Goal: Task Accomplishment & Management: Manage account settings

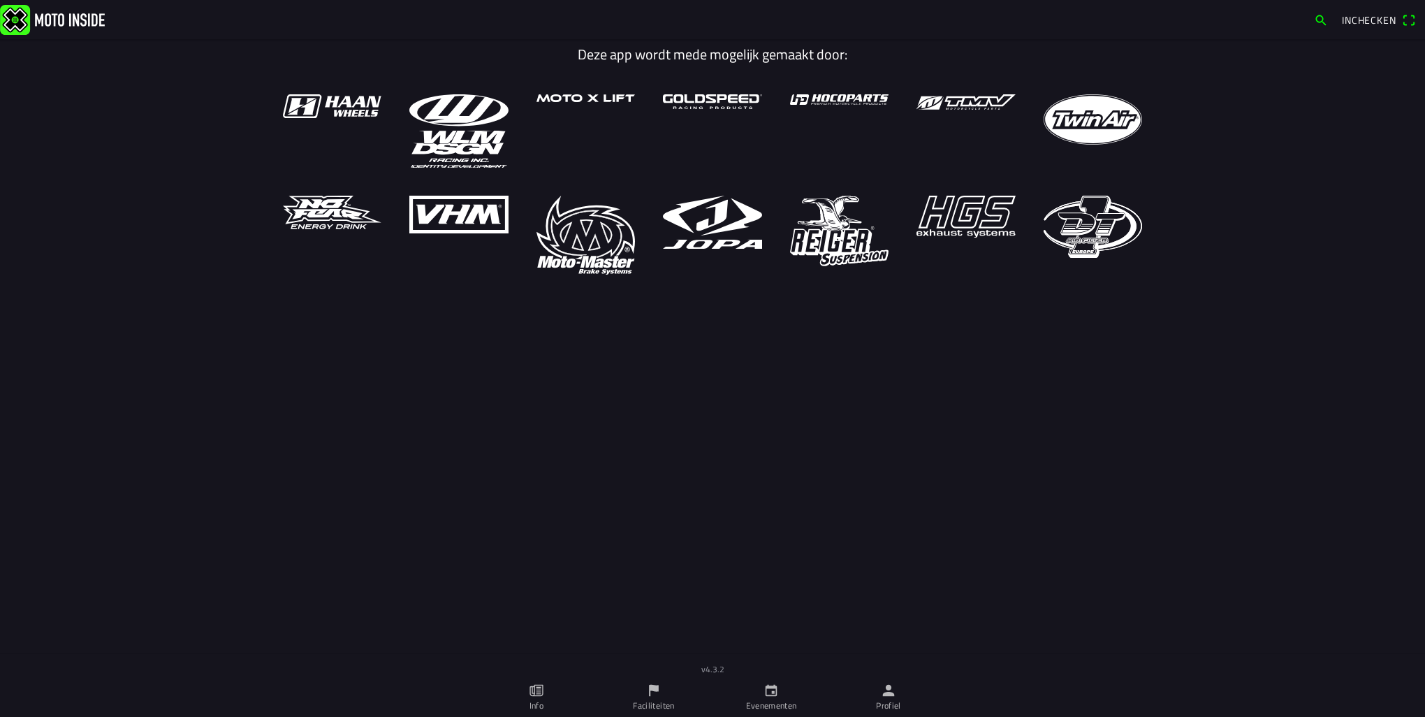
click at [886, 690] on icon "person" at bounding box center [888, 690] width 15 height 15
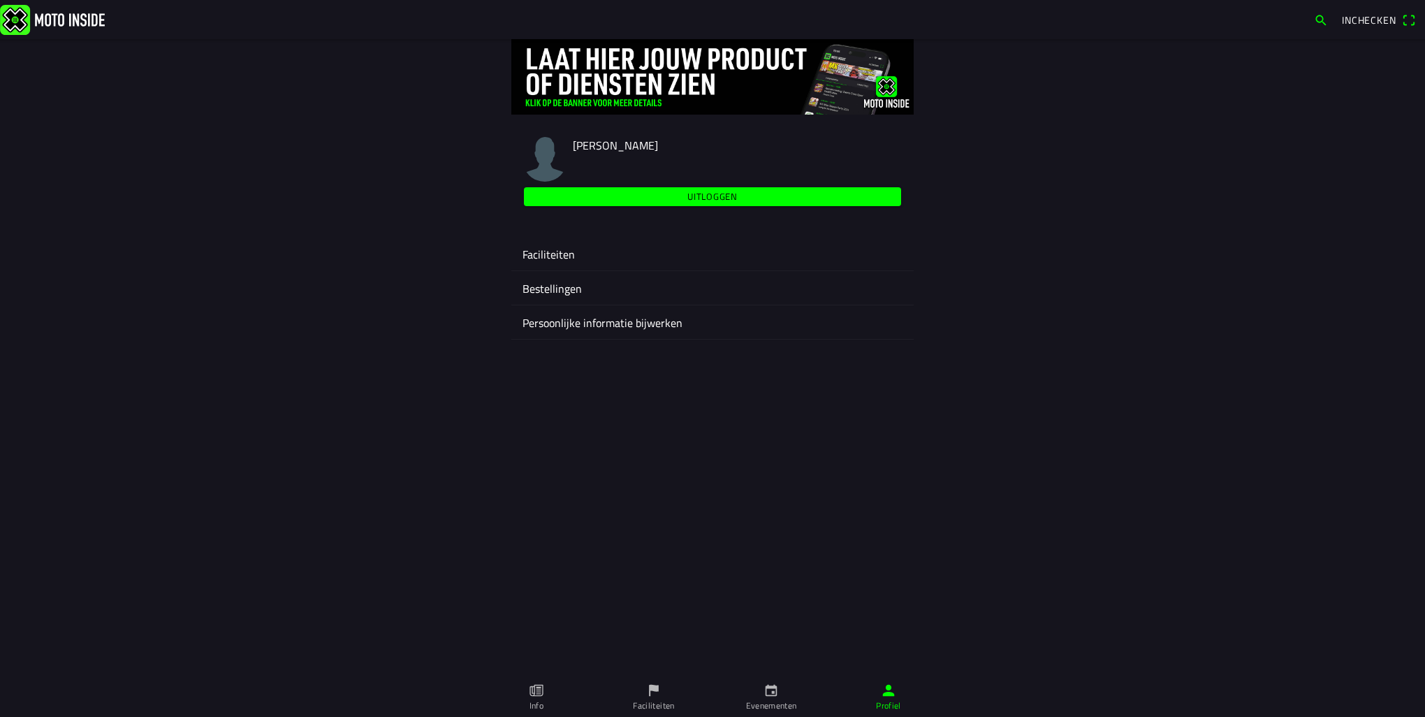
click at [560, 258] on ion-label "Faciliteiten" at bounding box center [713, 254] width 380 height 17
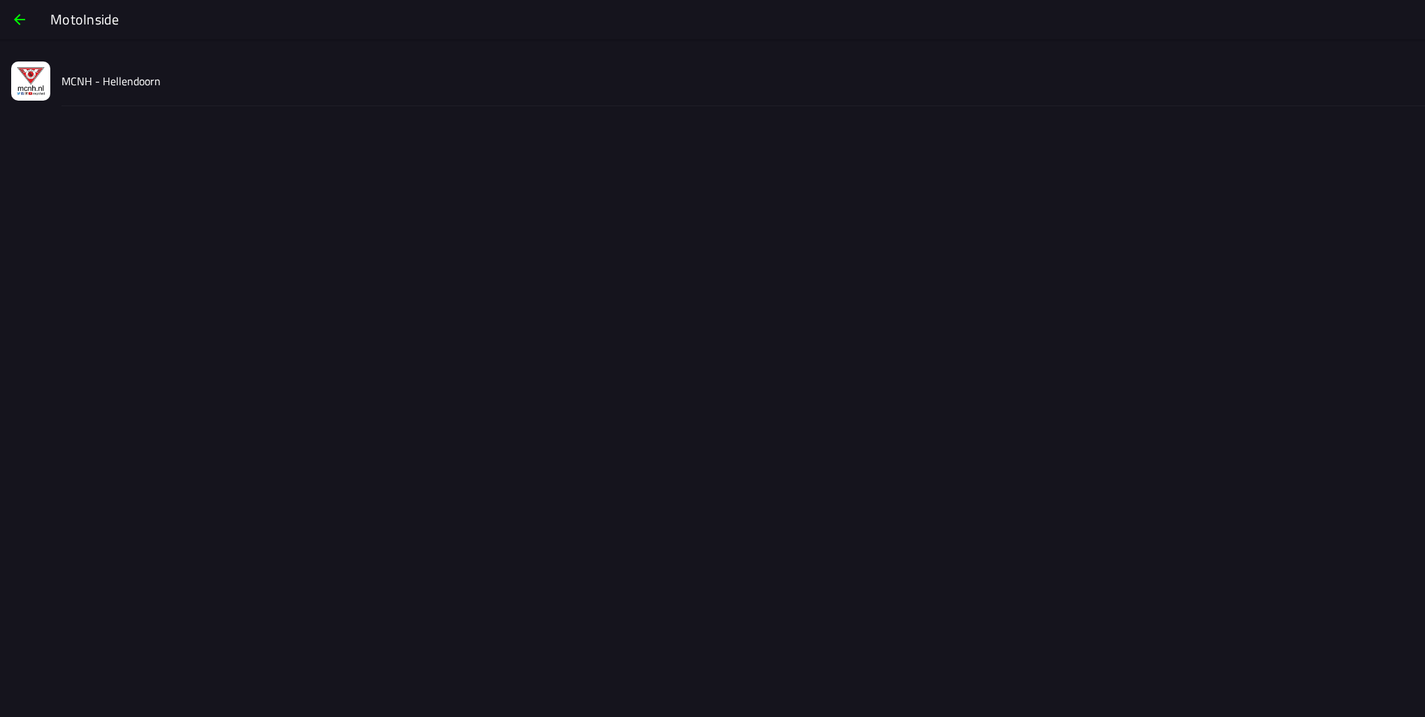
click at [125, 95] on div "MCNH - Hellendoorn" at bounding box center [737, 81] width 1352 height 50
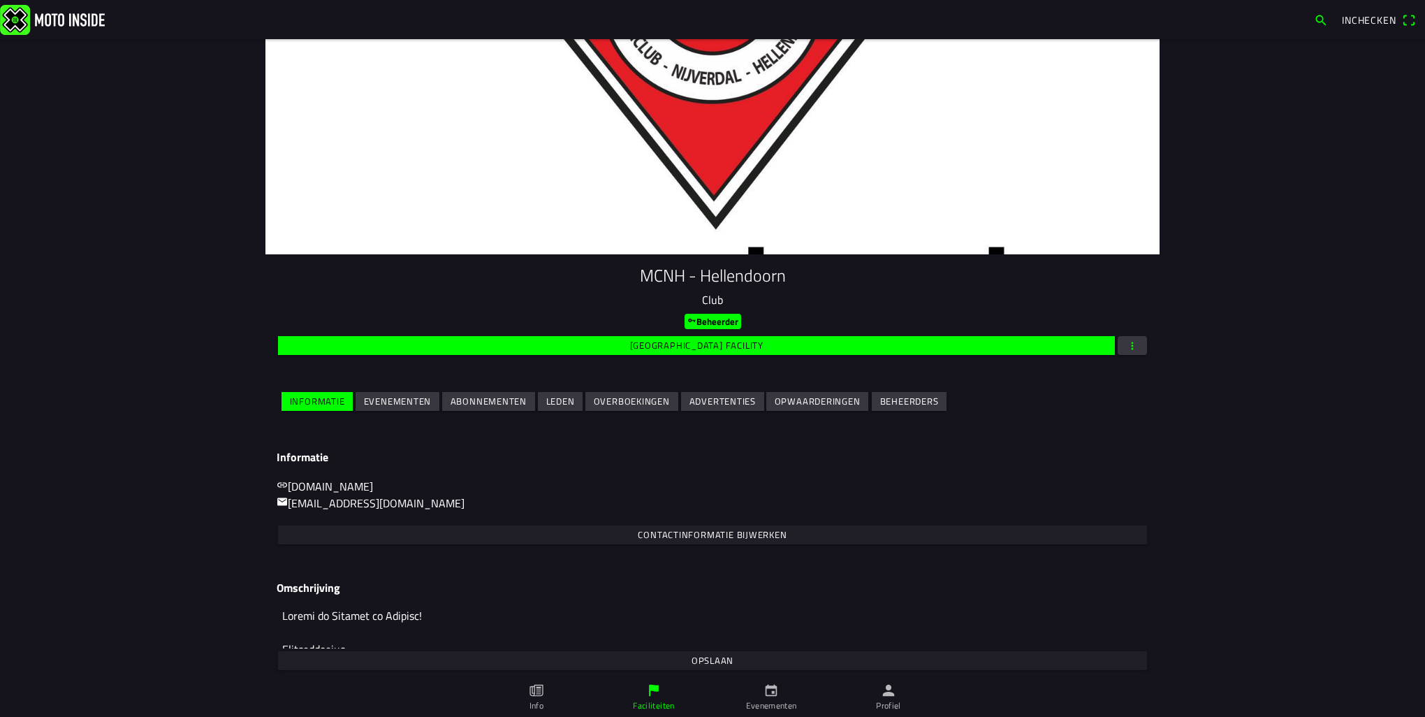
click at [0, 0] on slot "Evenementen" at bounding box center [0, 0] width 0 height 0
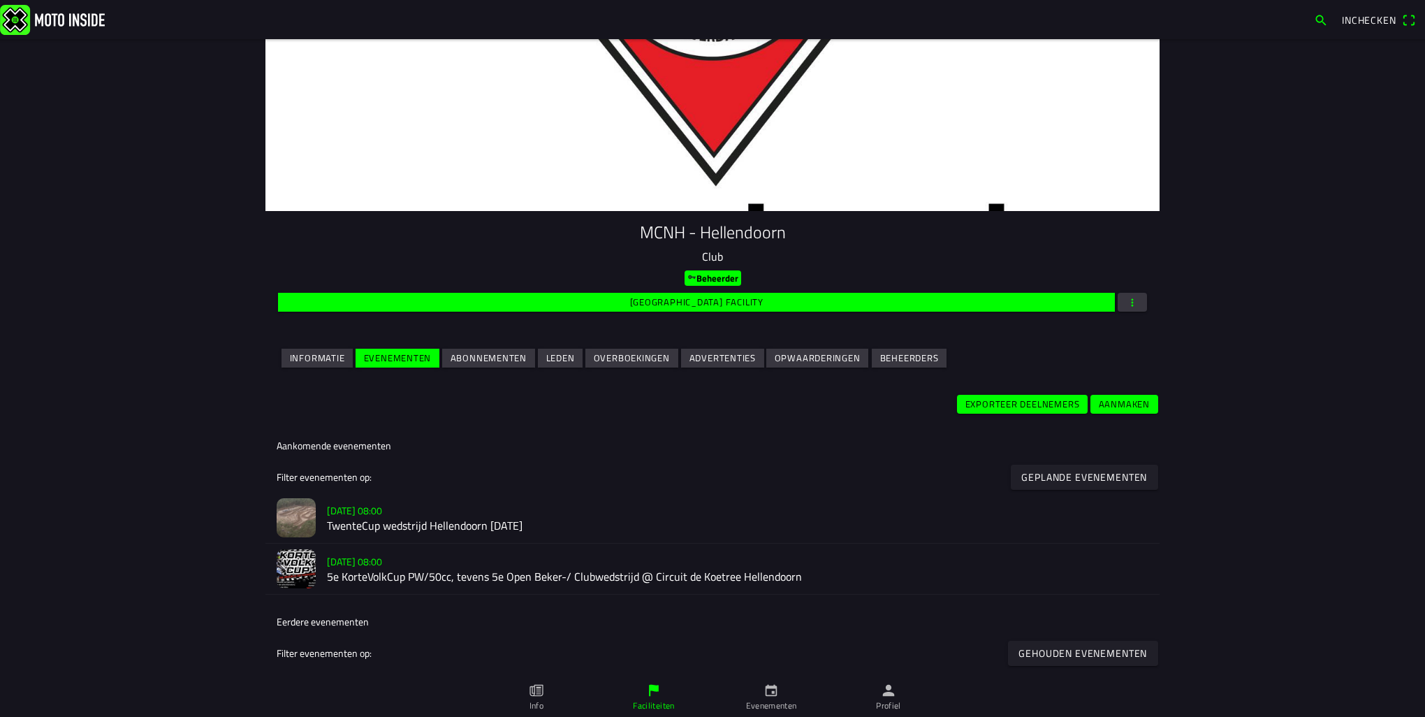
scroll to position [44, 0]
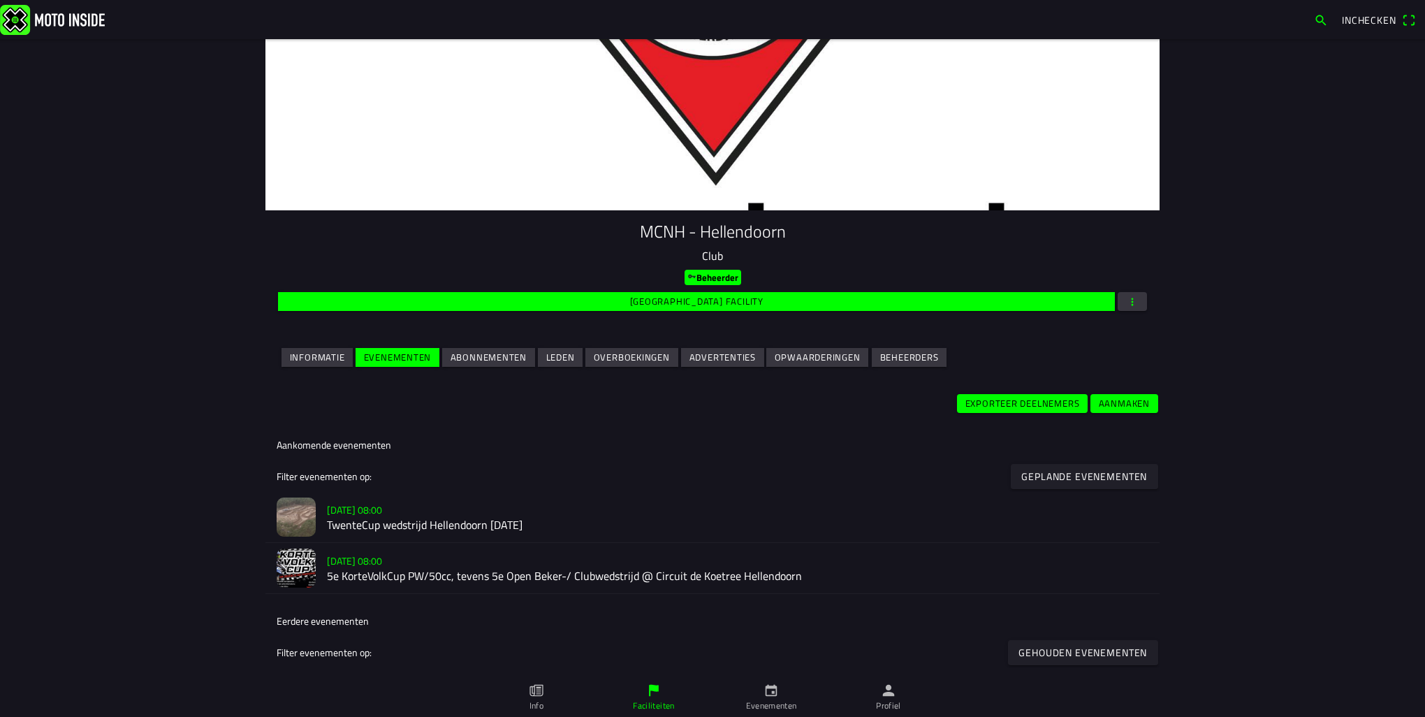
click at [365, 519] on h2 "TwenteCup wedstrijd Hellendoorn [DATE]" at bounding box center [738, 525] width 822 height 13
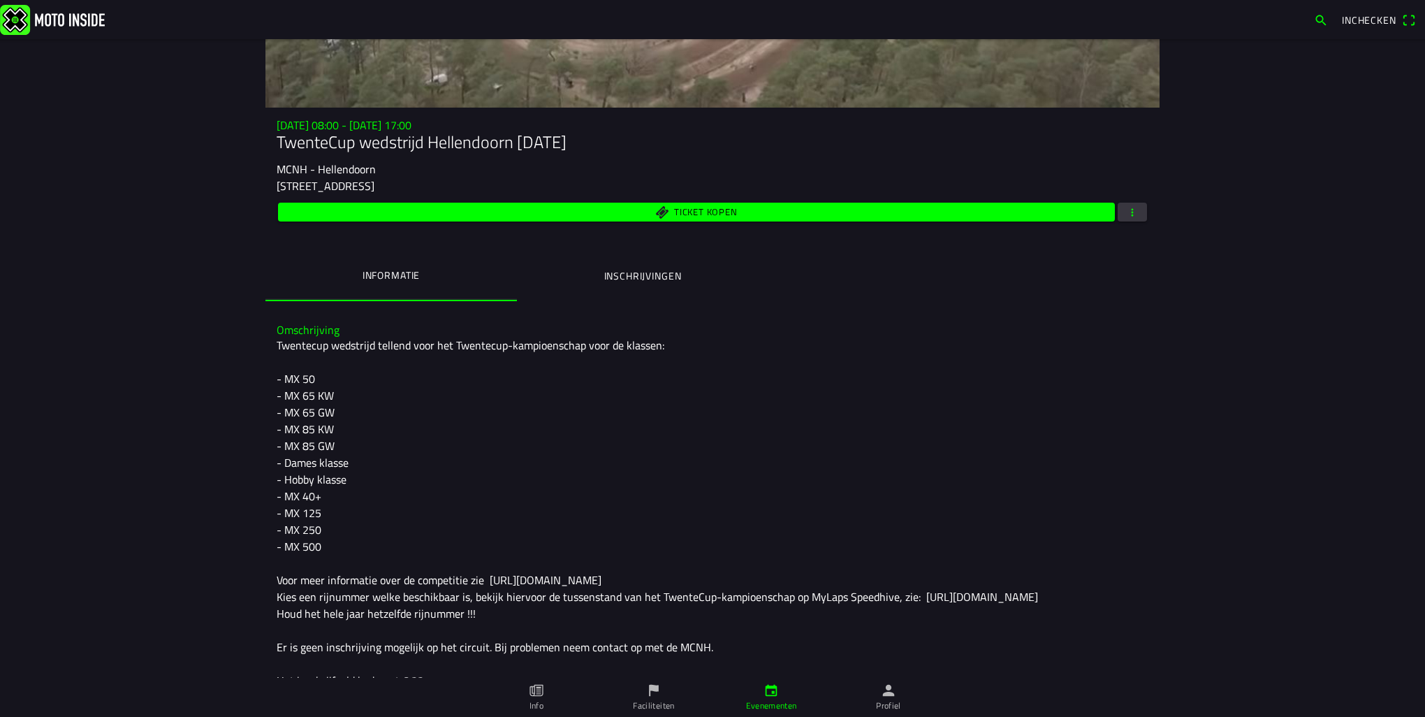
scroll to position [145, 0]
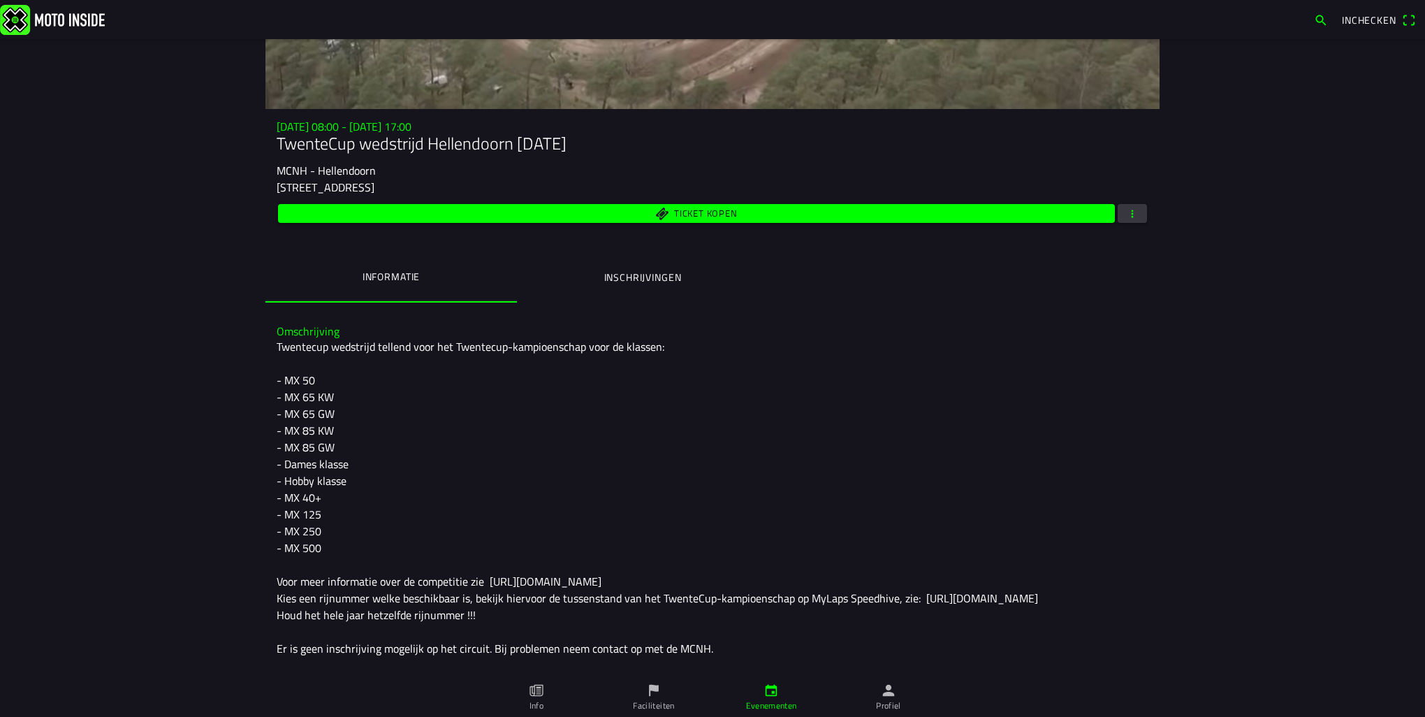
click at [1131, 219] on span "button" at bounding box center [1132, 213] width 13 height 19
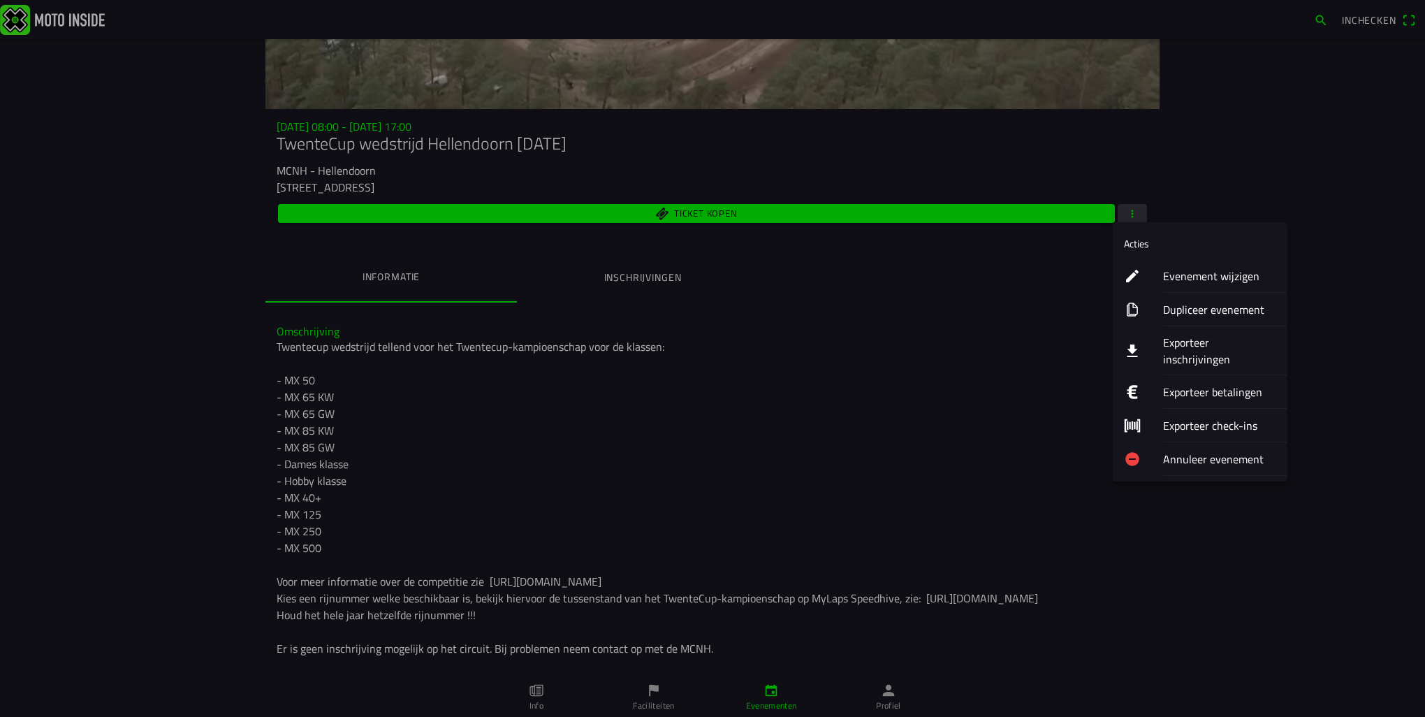
click at [1178, 342] on ion-label "Exporteer inschrijvingen" at bounding box center [1219, 351] width 113 height 34
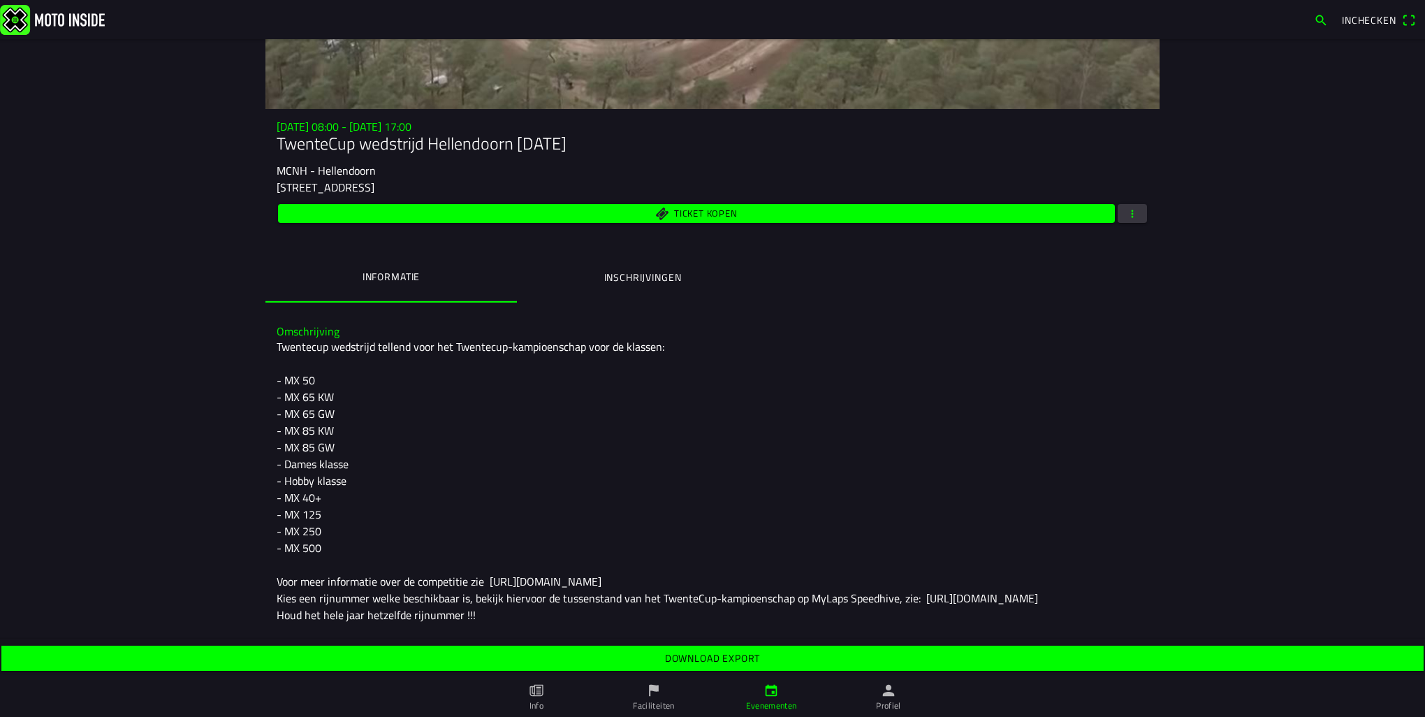
click at [0, 0] on slot "Download export" at bounding box center [0, 0] width 0 height 0
click at [75, 26] on img at bounding box center [52, 19] width 105 height 30
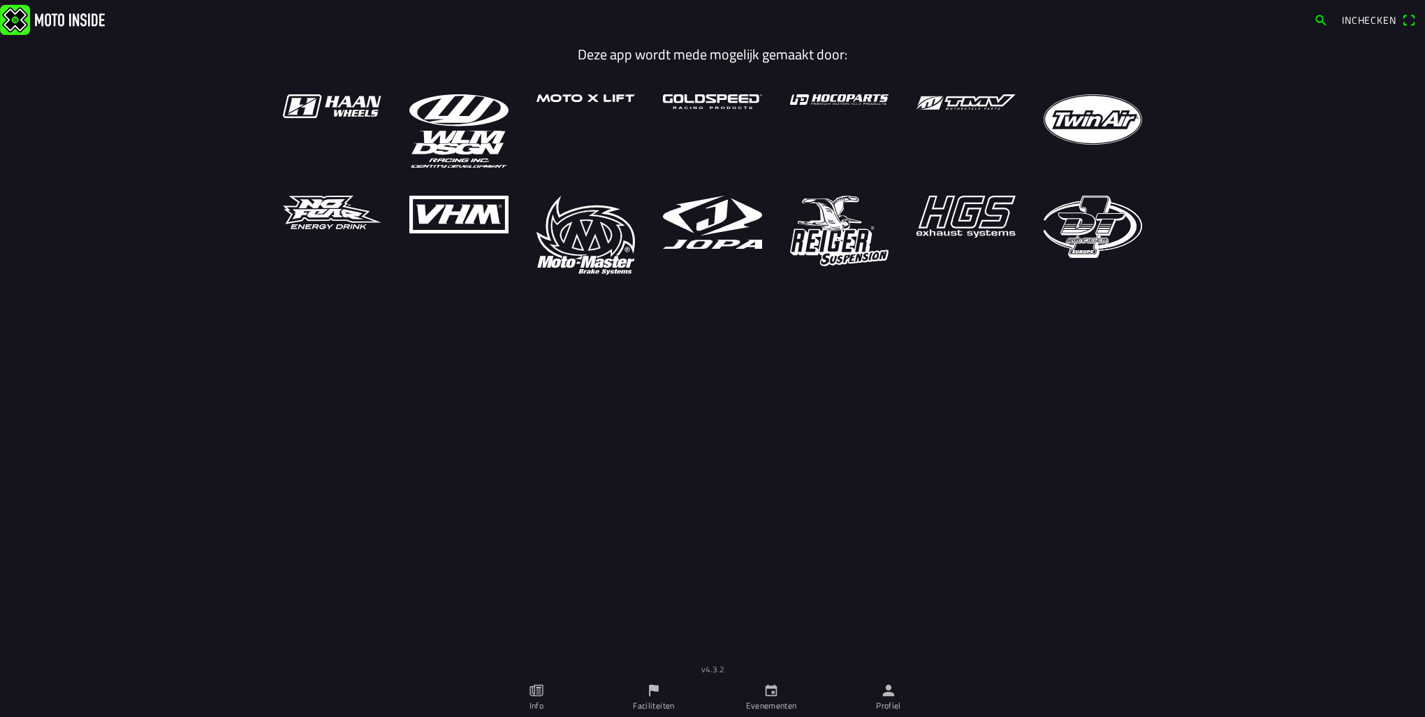
click at [766, 701] on ion-label "Evenementen" at bounding box center [771, 705] width 51 height 13
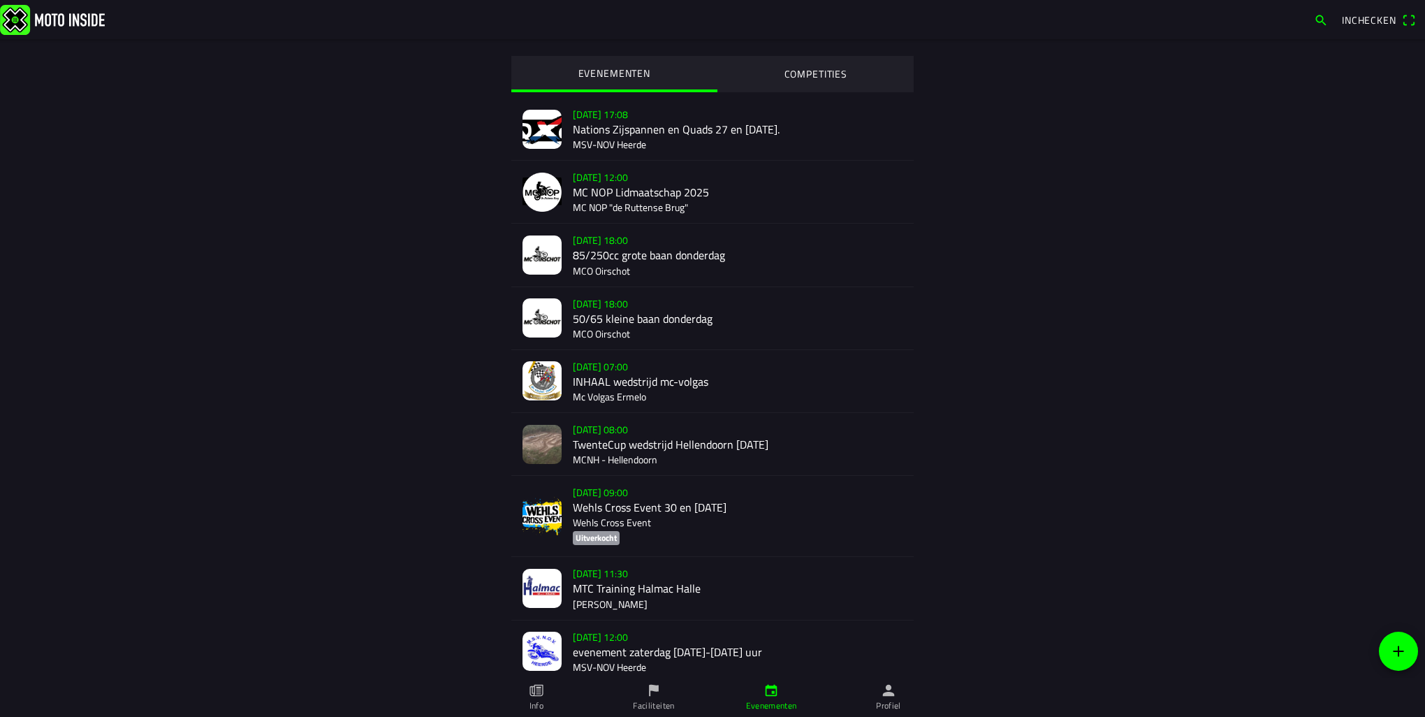
click at [620, 453] on div "za 30 aug. - 08:00 TwenteCup wedstrijd Hellendoorn zaterdag 30 augustus MCNH - …" at bounding box center [738, 444] width 330 height 62
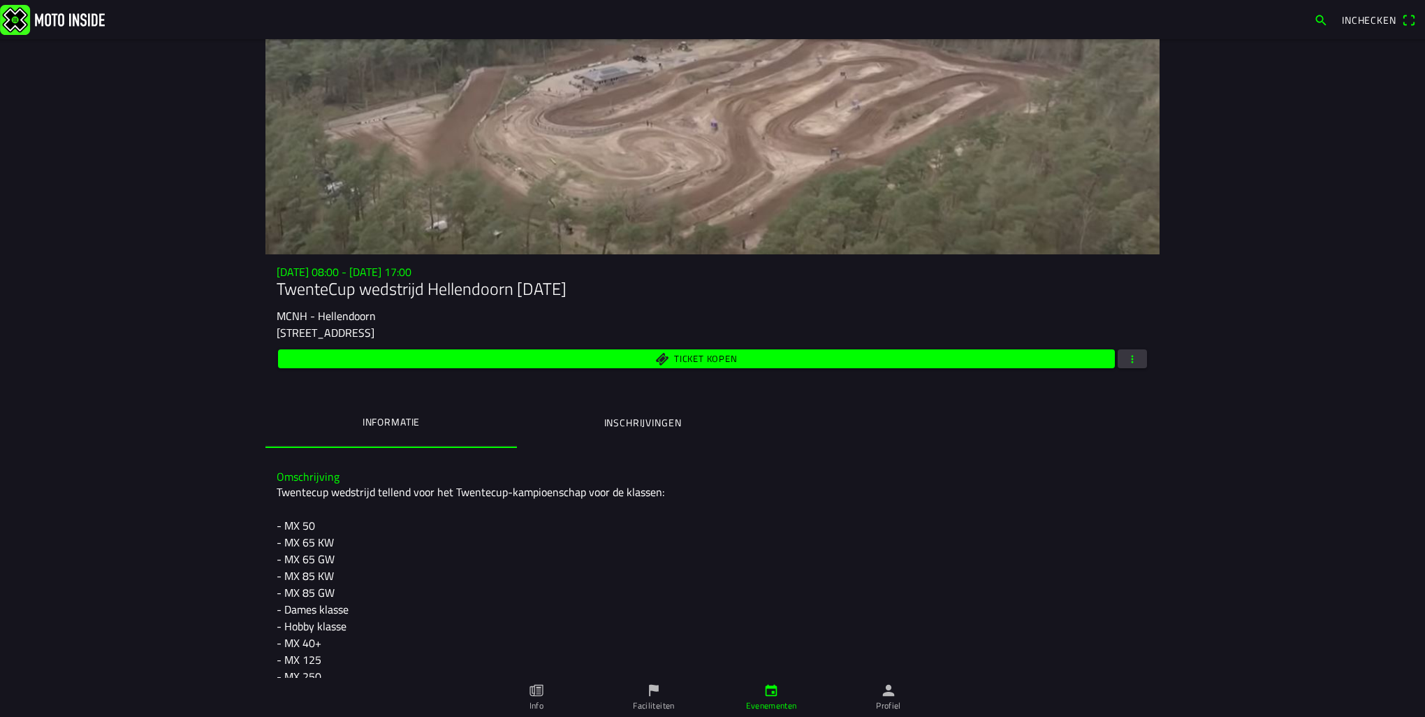
click at [1134, 364] on button "button" at bounding box center [1132, 358] width 29 height 19
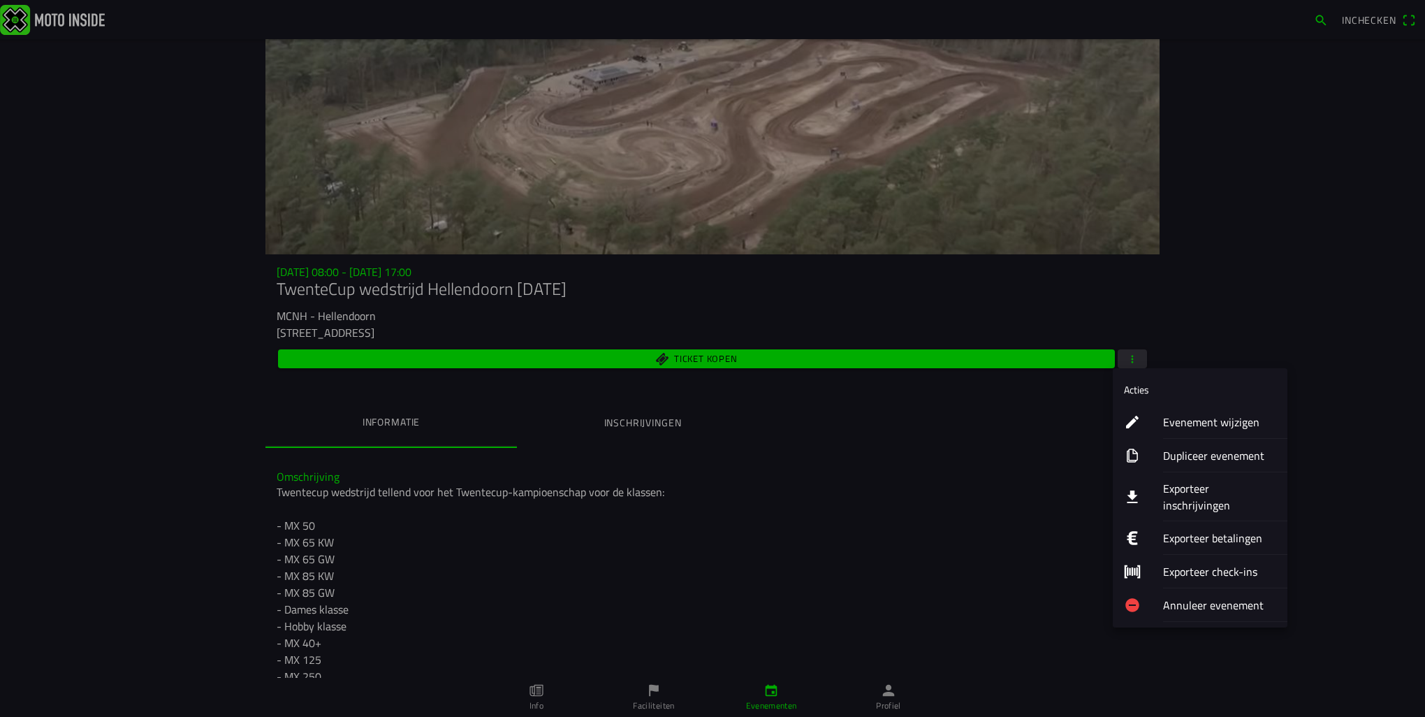
click at [1183, 416] on ion-label "Evenement wijzigen" at bounding box center [1219, 422] width 113 height 17
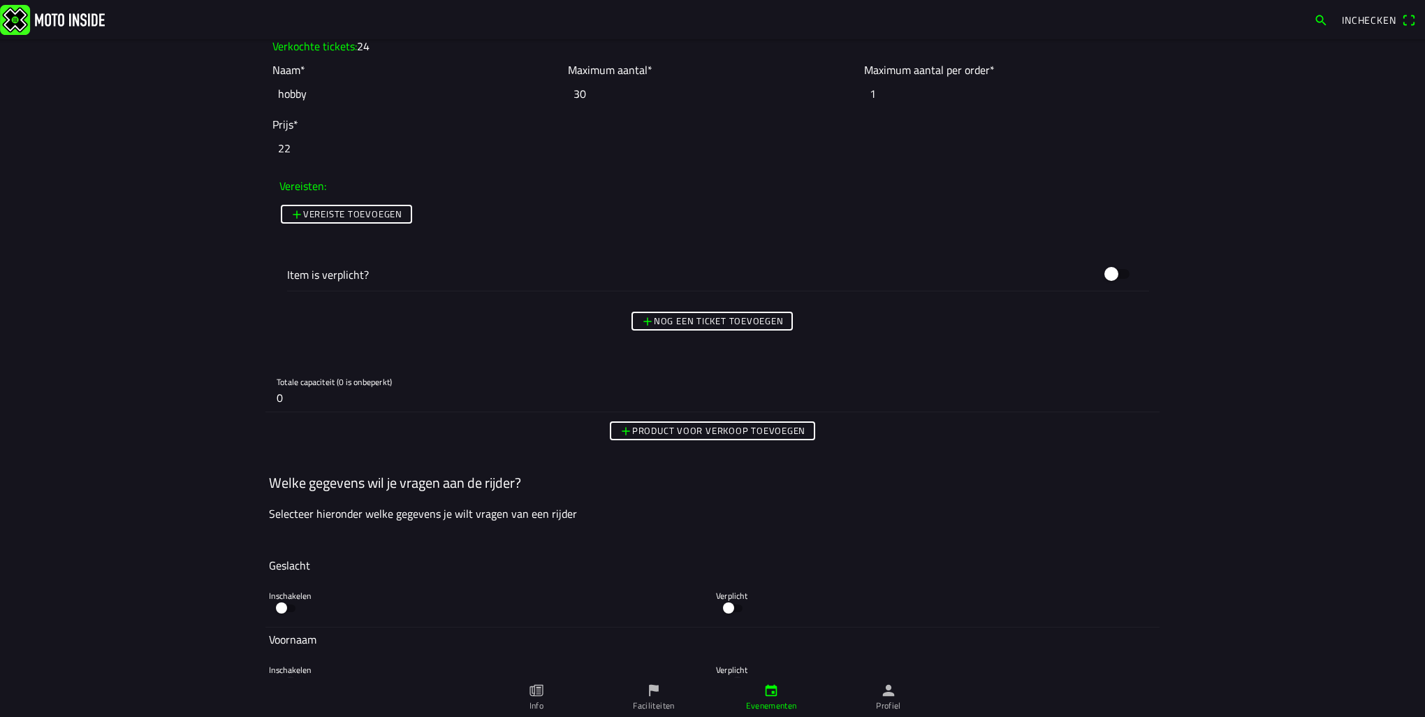
scroll to position [4197, 0]
click at [335, 398] on input "0" at bounding box center [713, 395] width 872 height 28
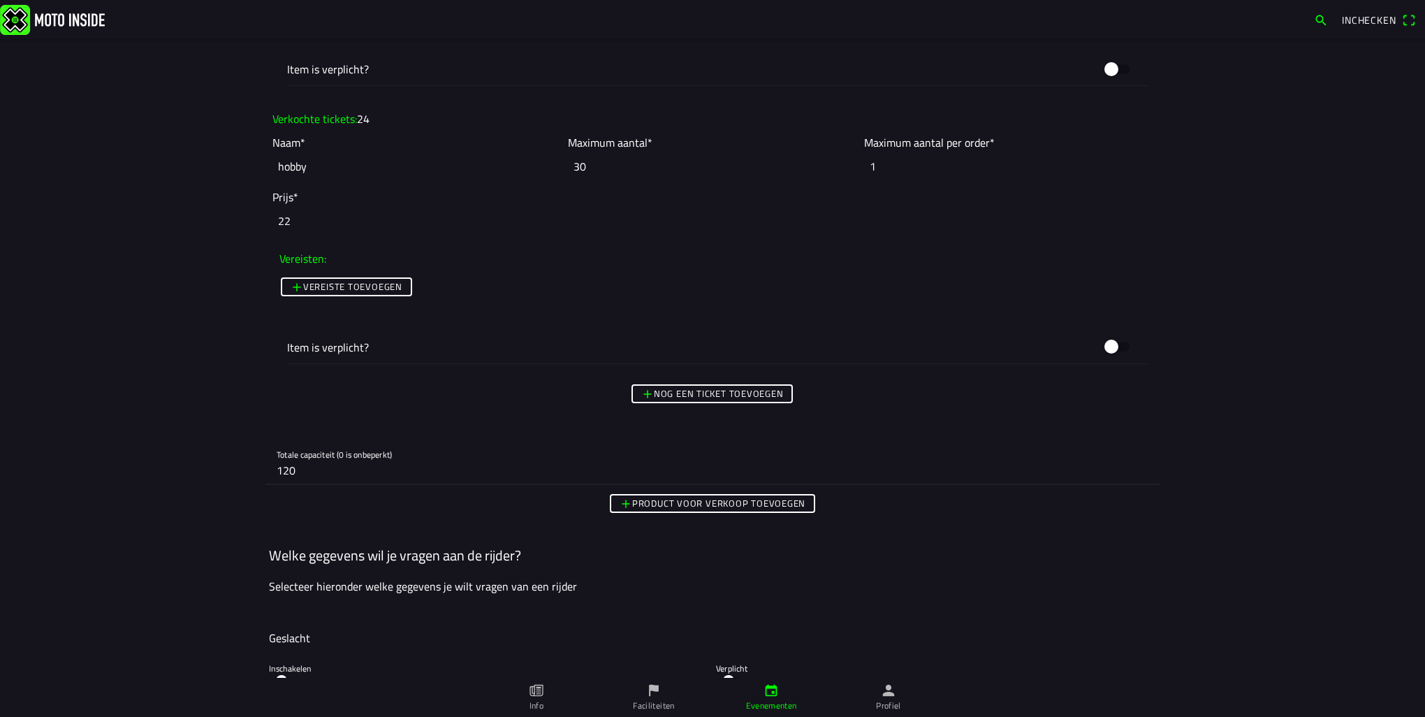
scroll to position [4122, 0]
click at [299, 467] on input "120" at bounding box center [713, 469] width 872 height 28
type input "1"
click at [66, 22] on img at bounding box center [52, 19] width 105 height 30
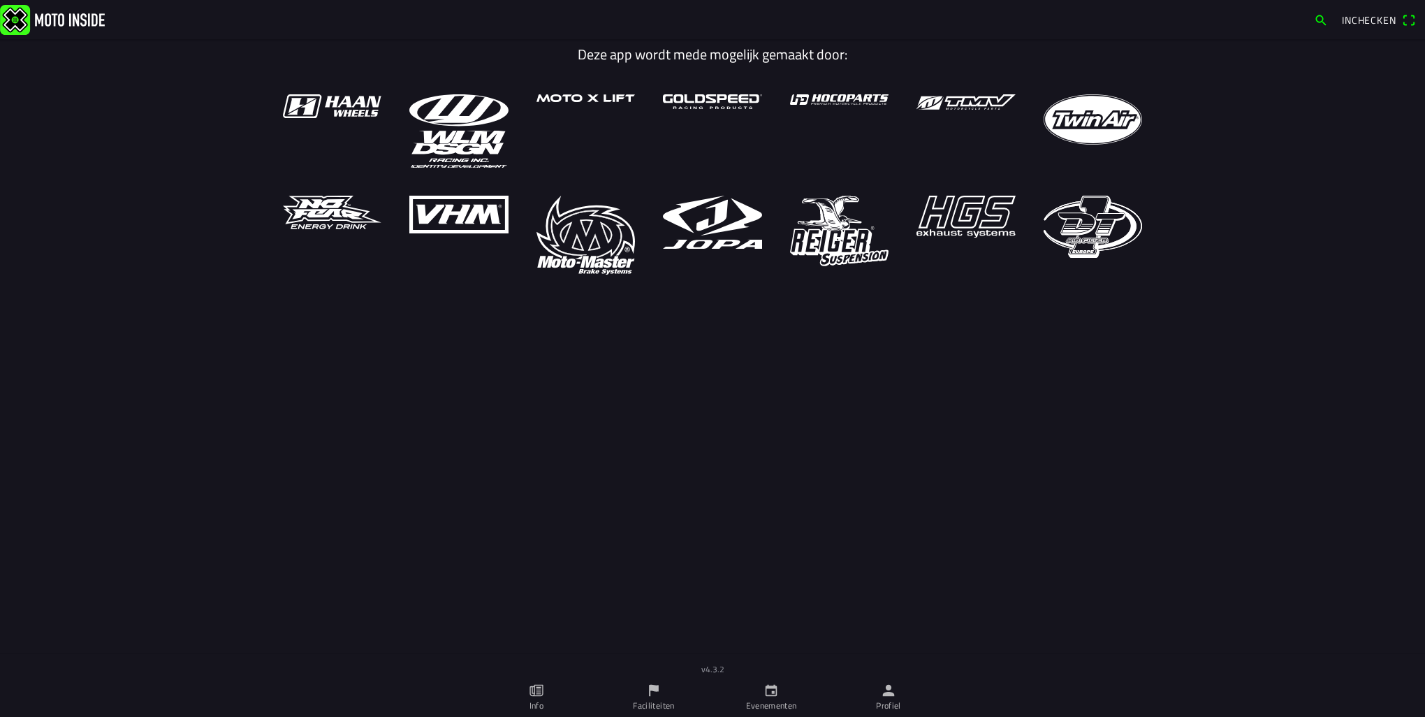
click at [66, 22] on img at bounding box center [52, 19] width 105 height 30
click at [891, 694] on icon "person" at bounding box center [889, 691] width 12 height 12
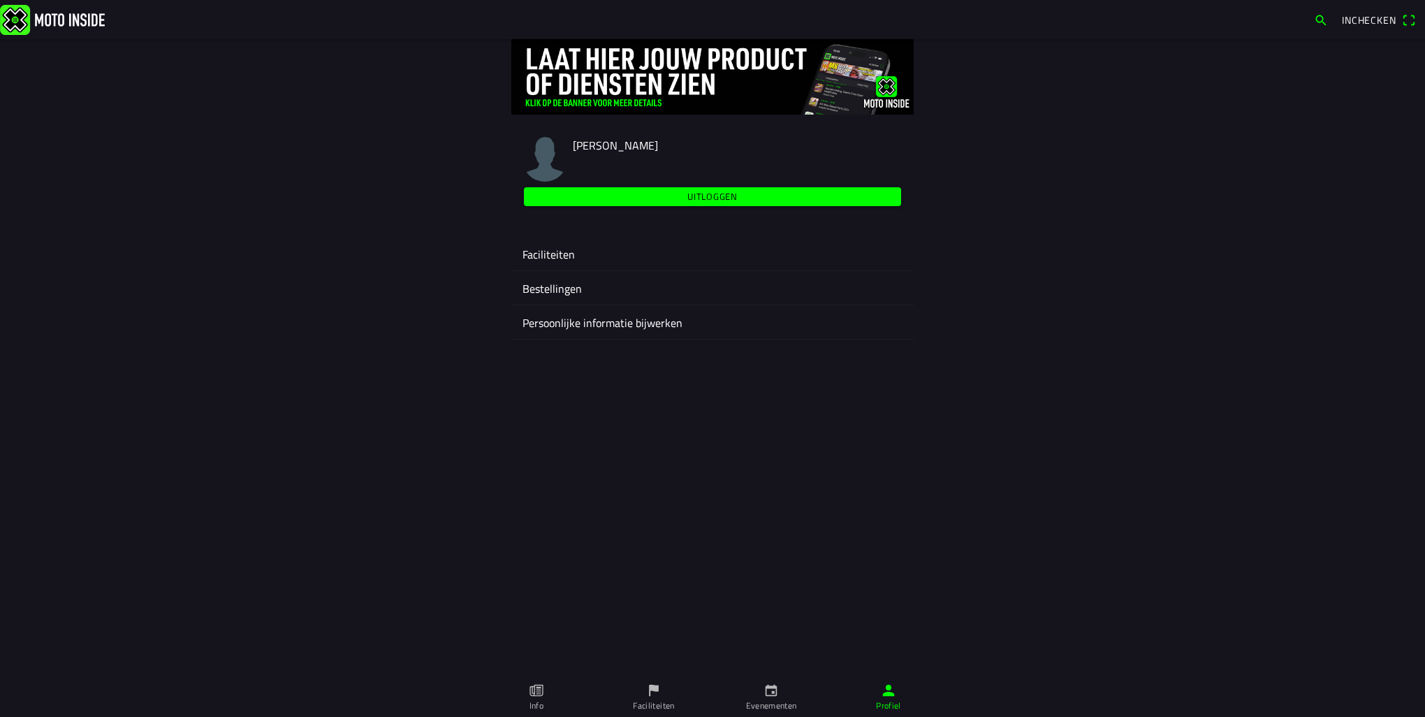
click at [545, 253] on ion-label "Faciliteiten" at bounding box center [713, 254] width 380 height 17
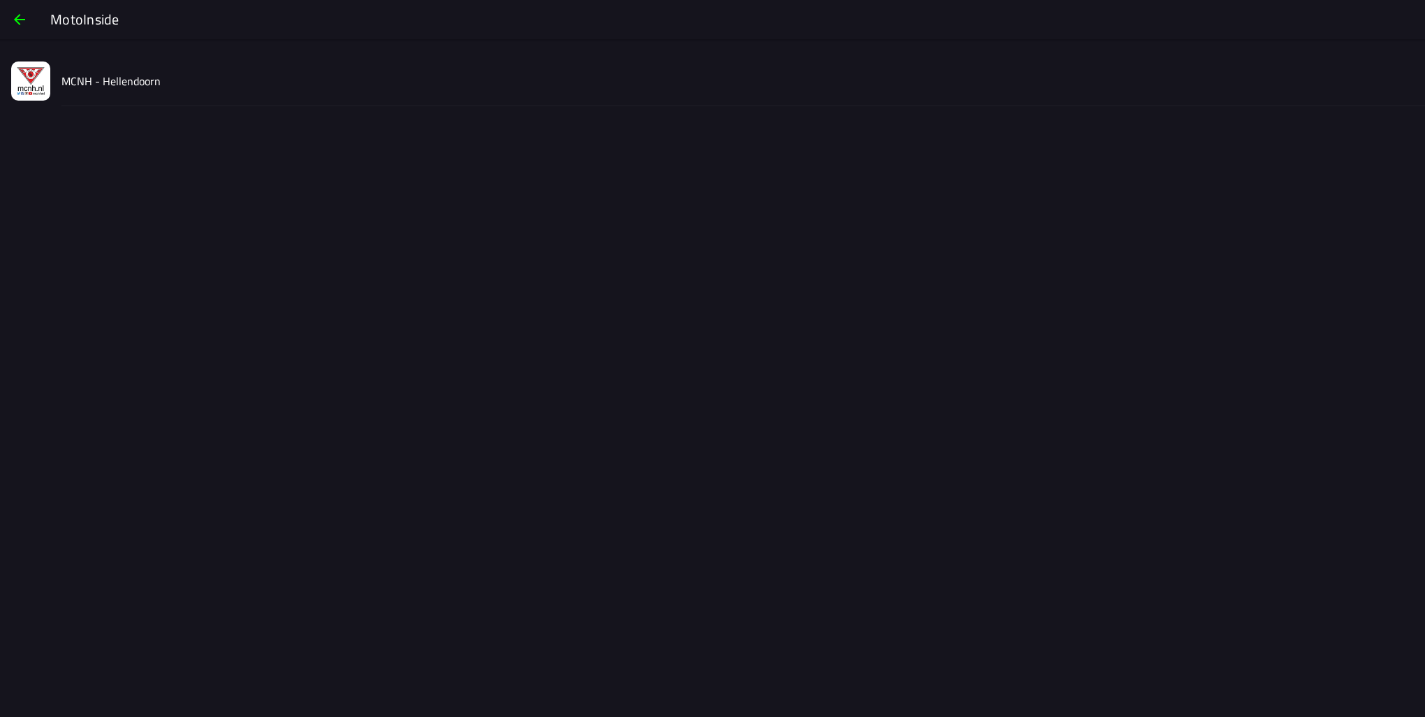
click at [123, 99] on div "MCNH - Hellendoorn" at bounding box center [737, 81] width 1352 height 50
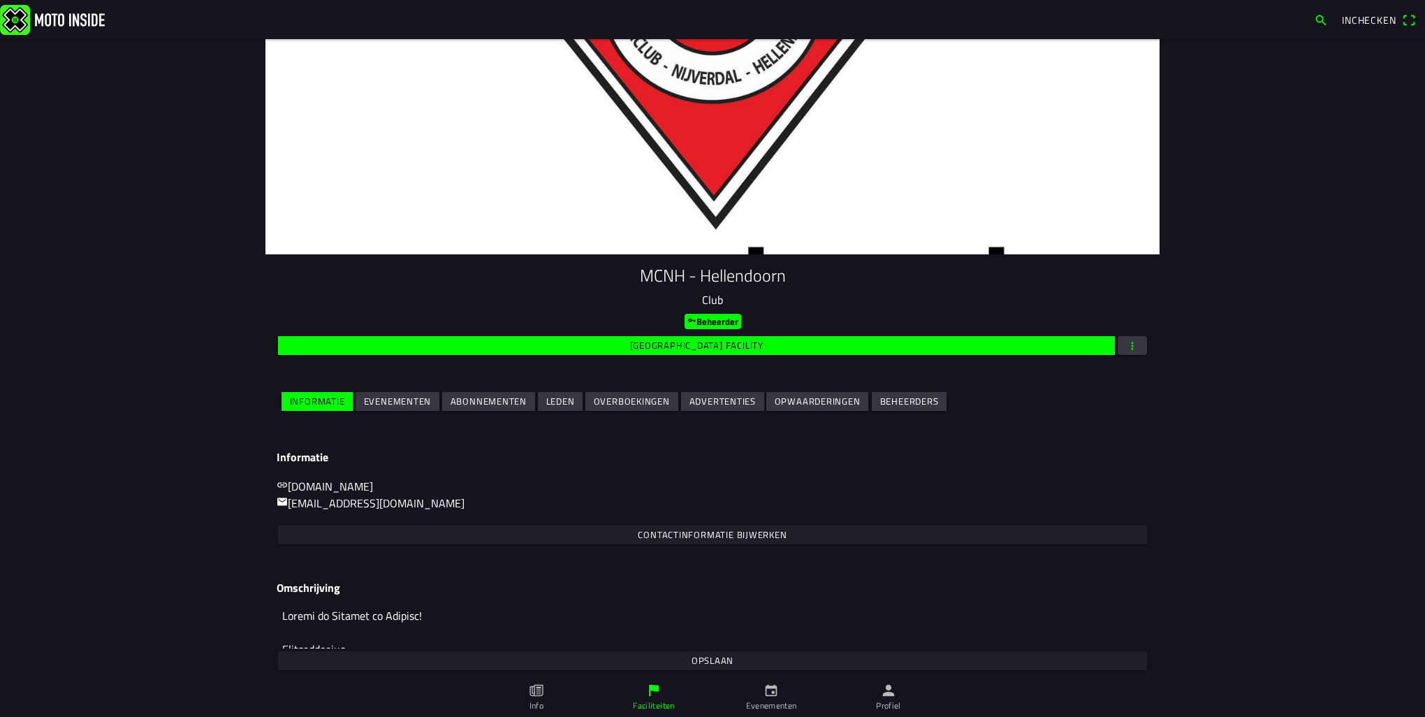
click at [0, 0] on slot "Evenementen" at bounding box center [0, 0] width 0 height 0
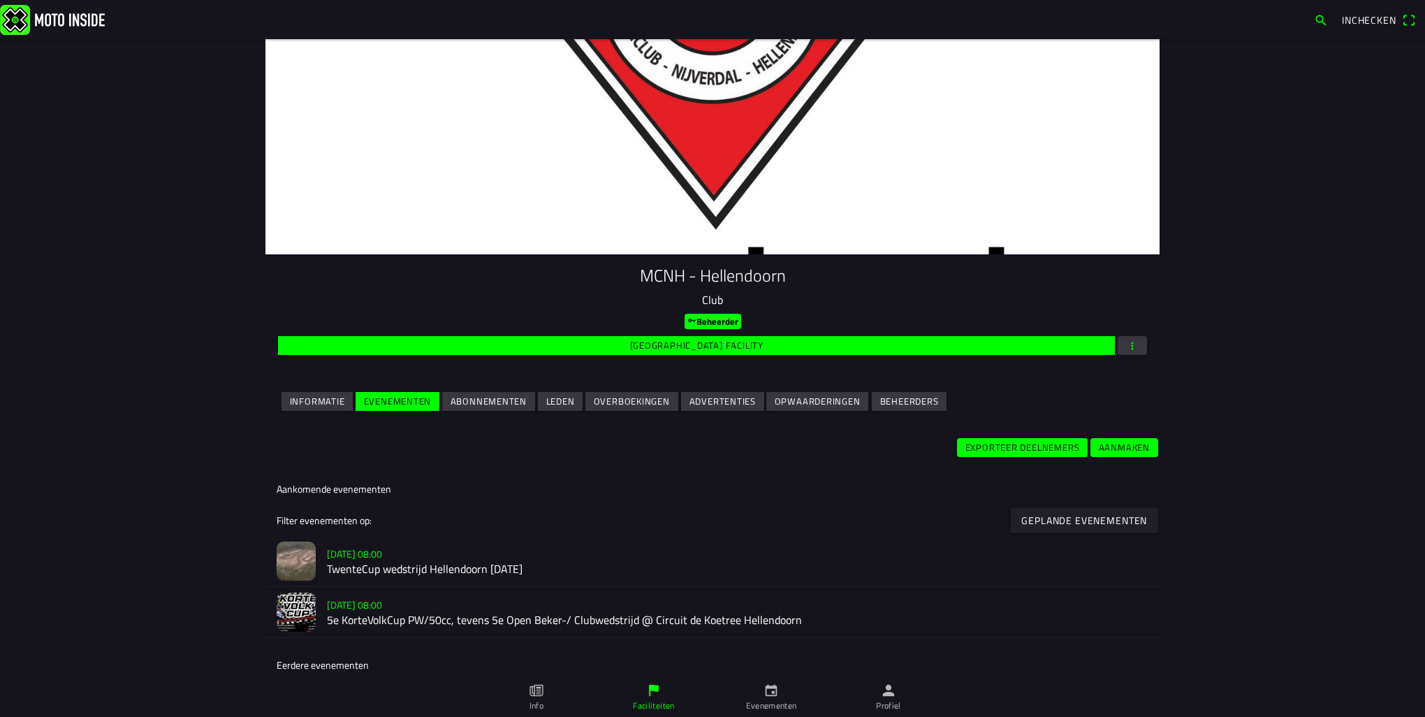
click at [337, 563] on h2 "TwenteCup wedstrijd Hellendoorn [DATE]" at bounding box center [738, 569] width 822 height 13
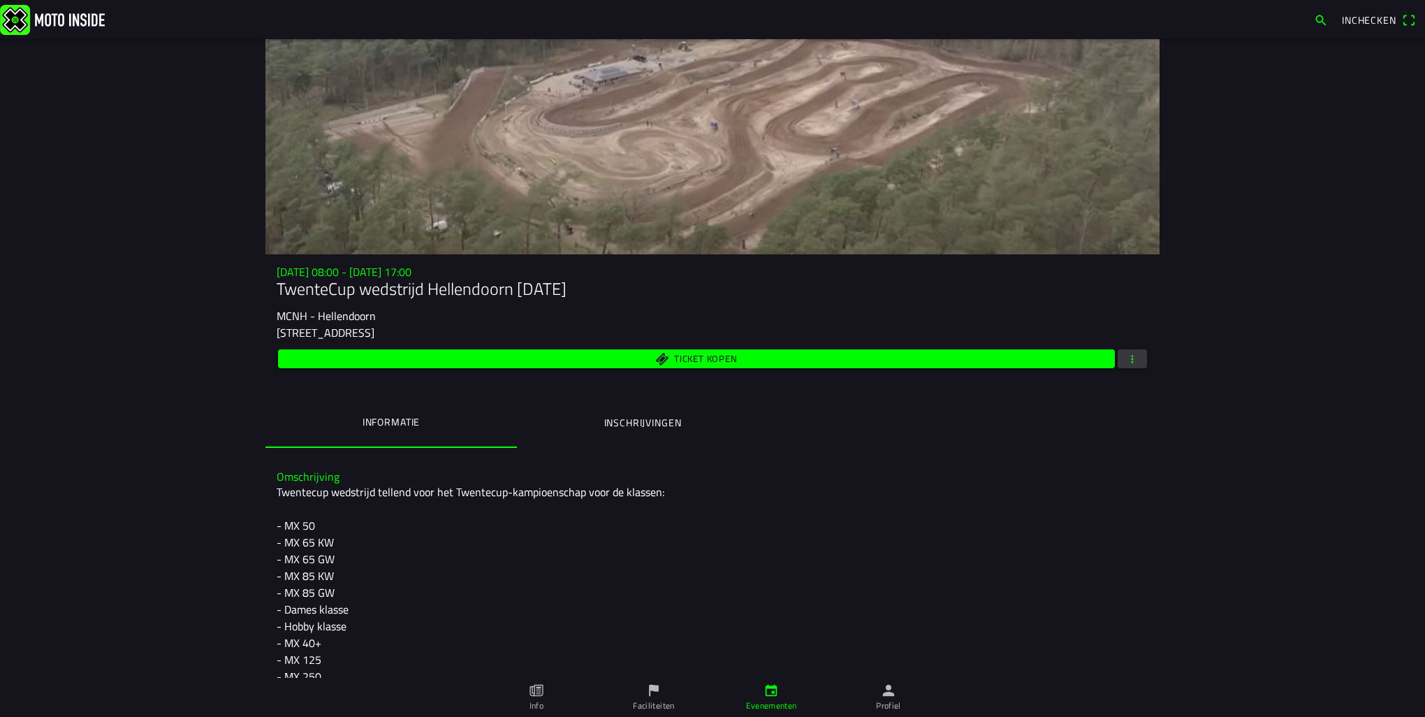
click at [1132, 363] on span "button" at bounding box center [1132, 358] width 13 height 19
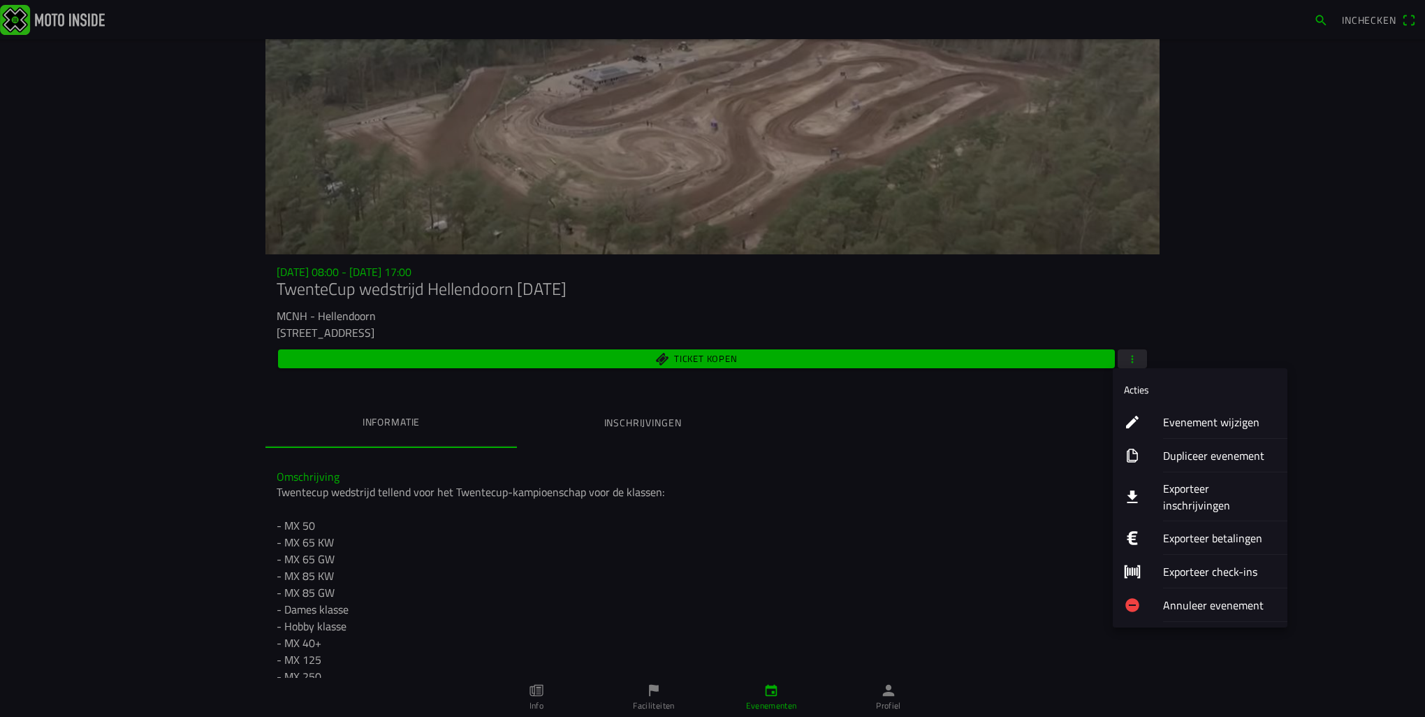
click at [1206, 425] on ion-label "Evenement wijzigen" at bounding box center [1219, 422] width 113 height 17
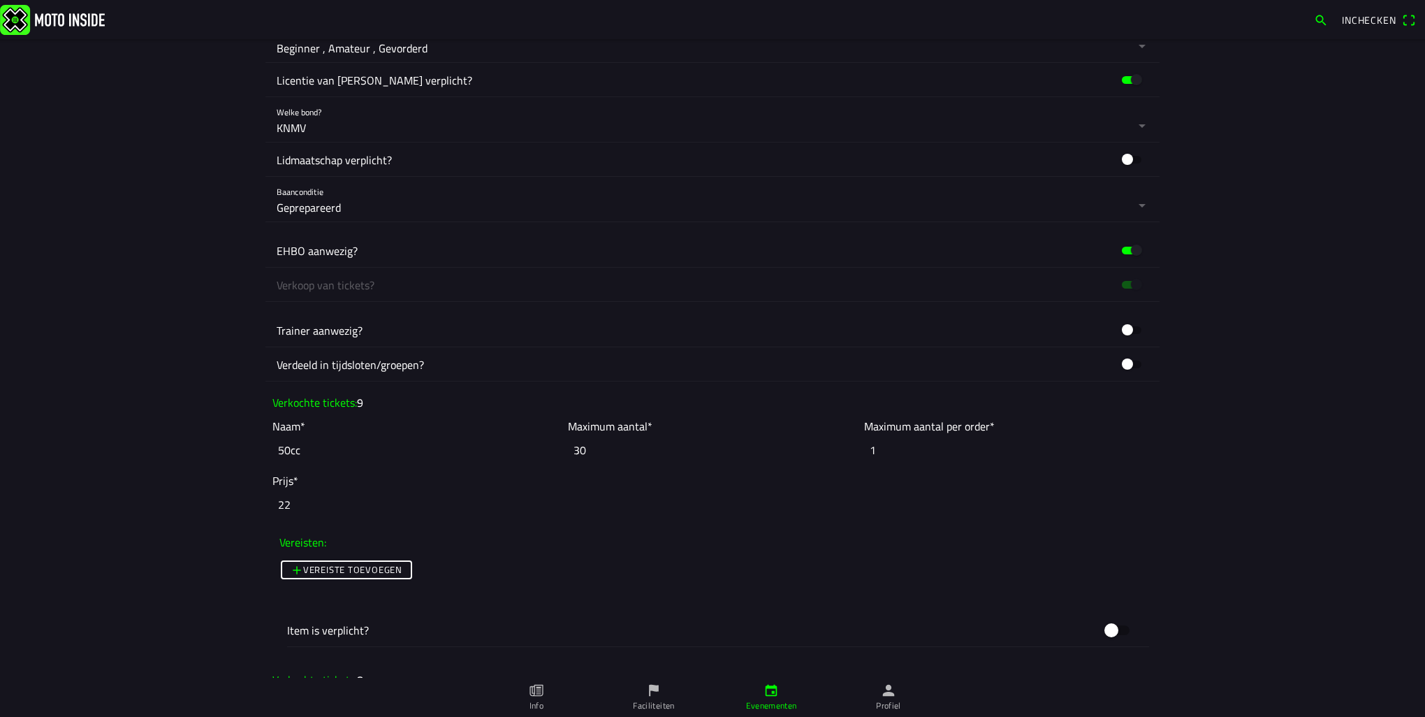
scroll to position [1061, 0]
click at [594, 443] on input "30" at bounding box center [712, 449] width 289 height 31
type input "3"
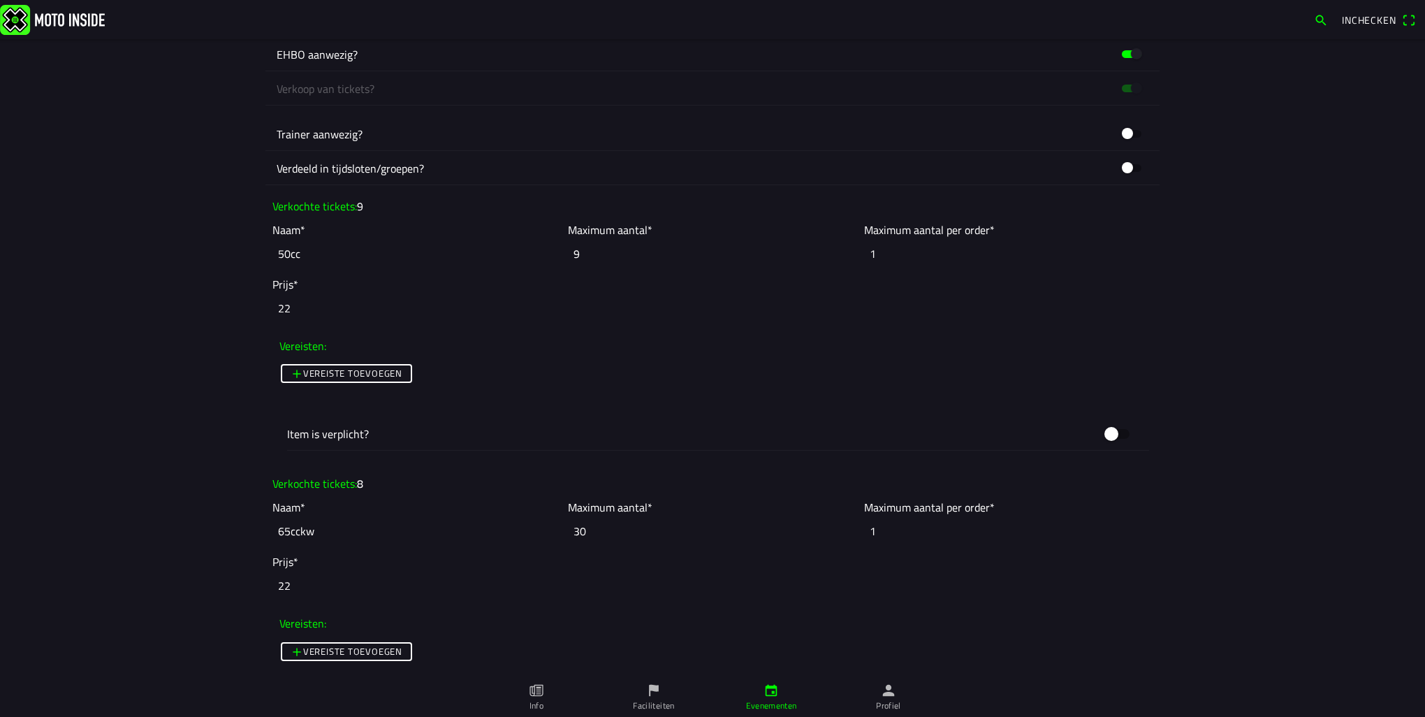
scroll to position [1257, 0]
type input "9"
click at [596, 525] on input "30" at bounding box center [712, 530] width 289 height 31
type input "3"
type input "0"
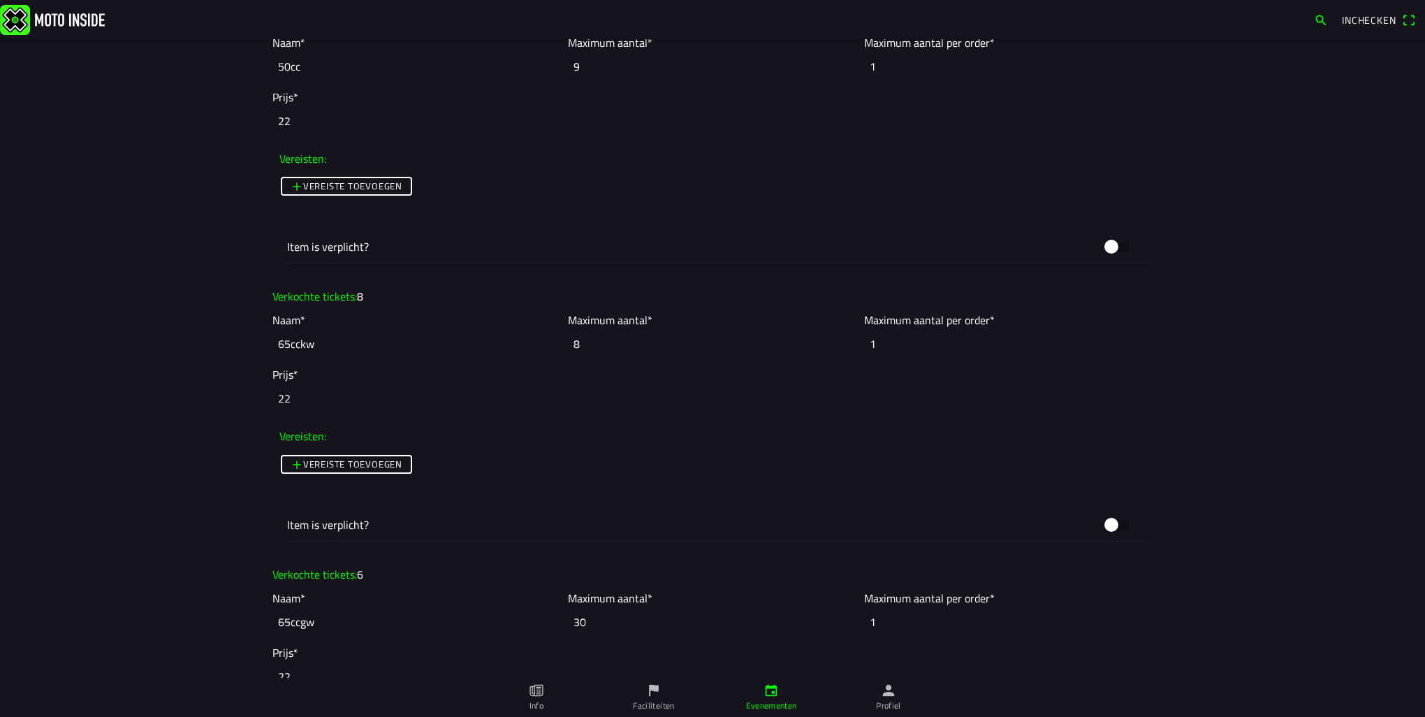
scroll to position [1446, 0]
type input "8"
click at [596, 611] on input "30" at bounding box center [712, 619] width 289 height 31
type input "3"
type input "0"
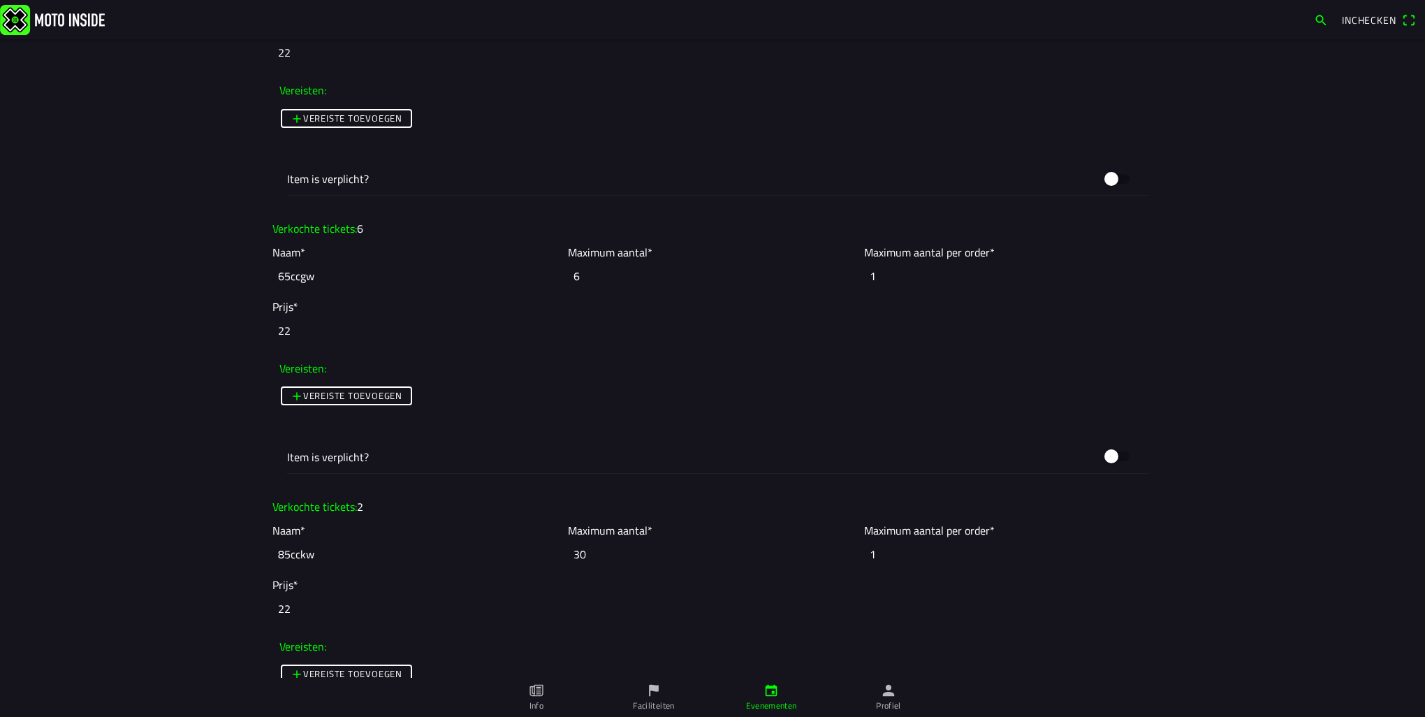
scroll to position [1797, 0]
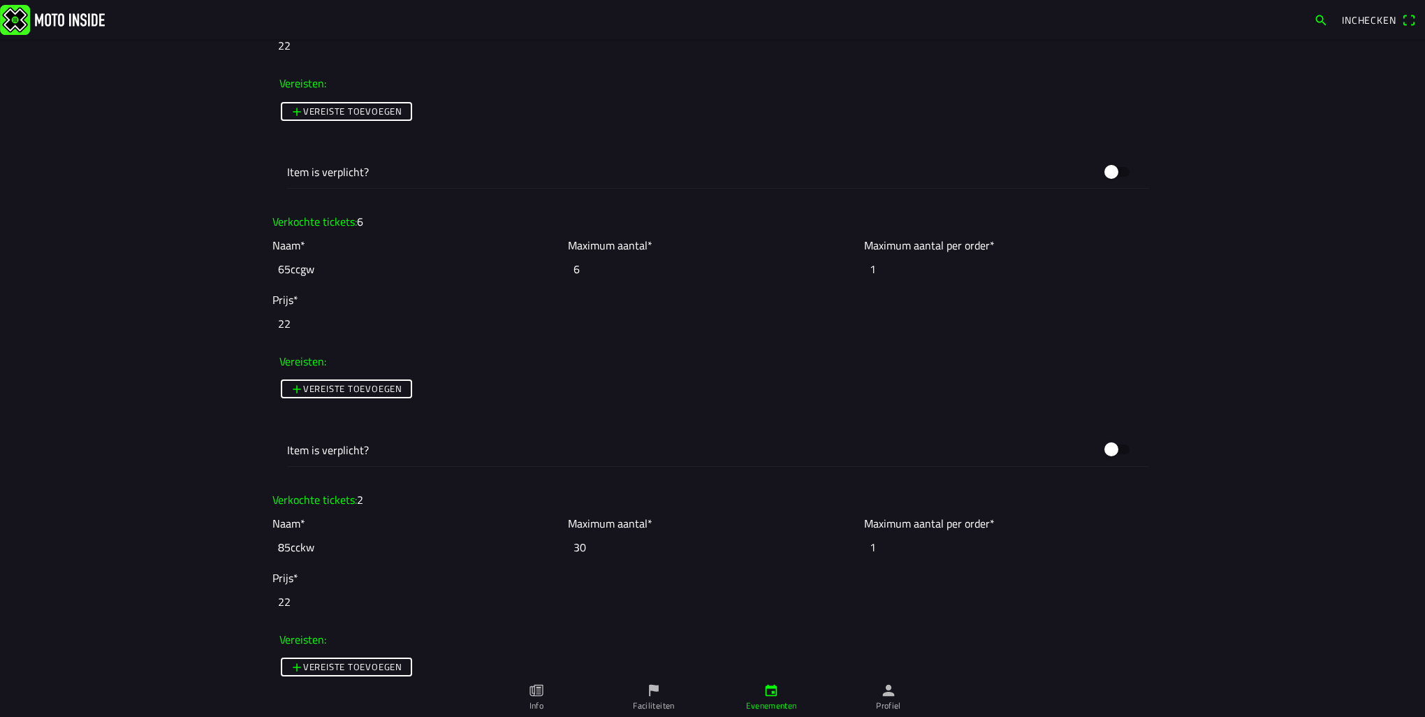
type input "6"
click at [596, 551] on input "30" at bounding box center [712, 547] width 289 height 31
type input "3"
type input "0"
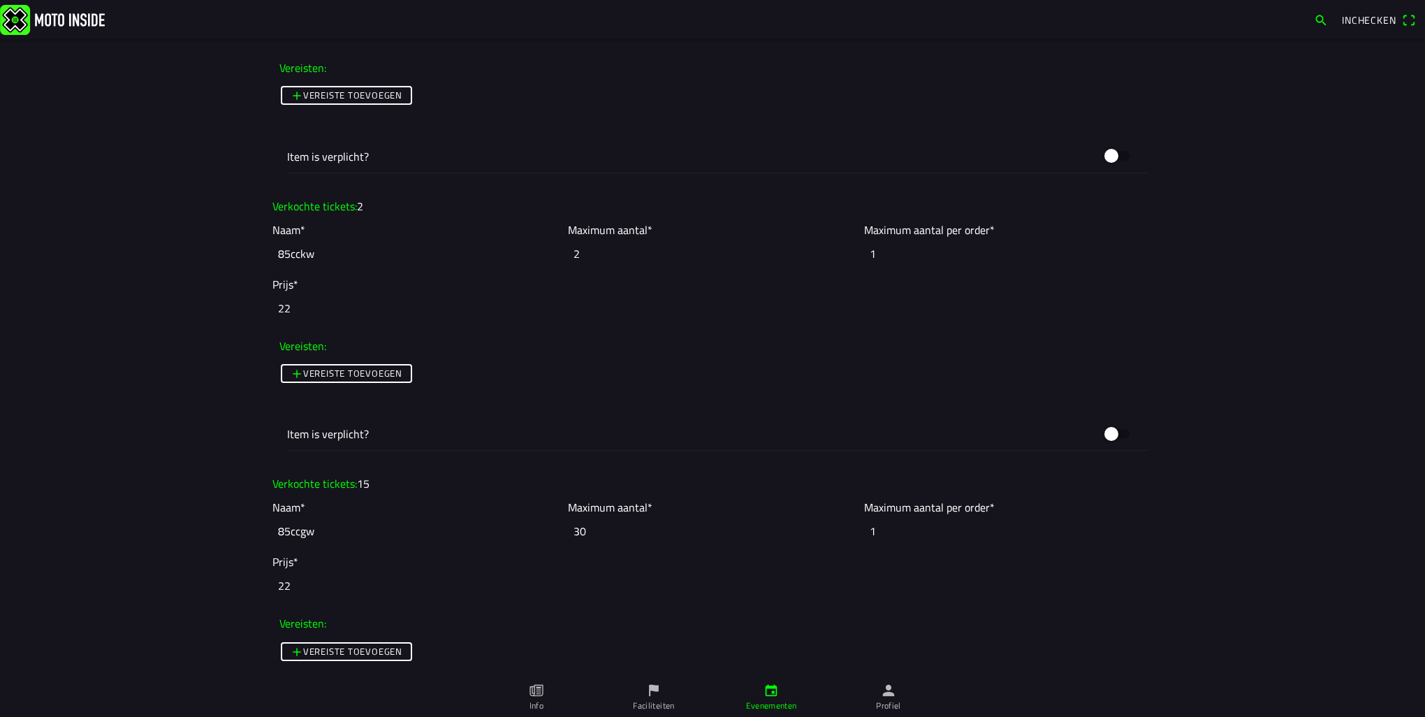
scroll to position [2092, 0]
type input "2"
click at [591, 523] on input "30" at bounding box center [712, 529] width 289 height 31
type input "3"
type input "0"
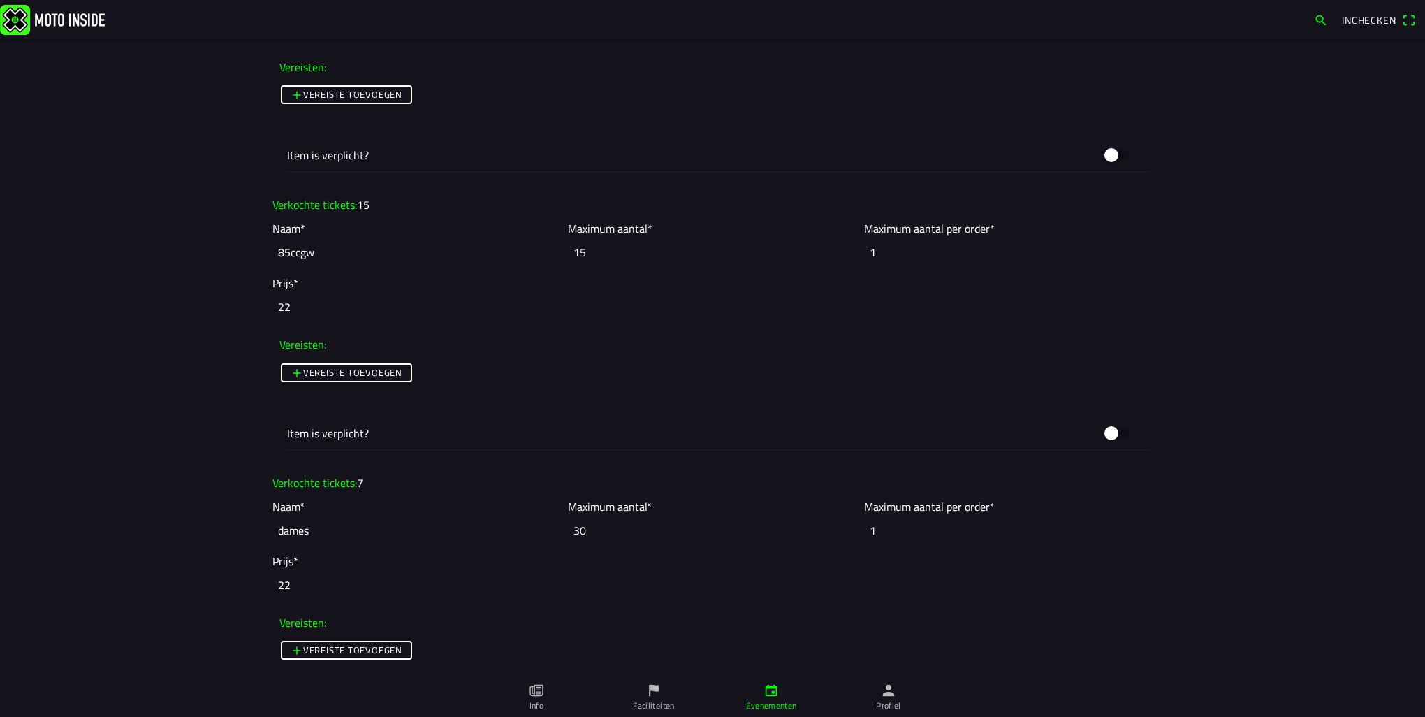
scroll to position [2370, 0]
type input "15"
click at [588, 527] on input "30" at bounding box center [712, 529] width 289 height 31
type input "3"
type input "0"
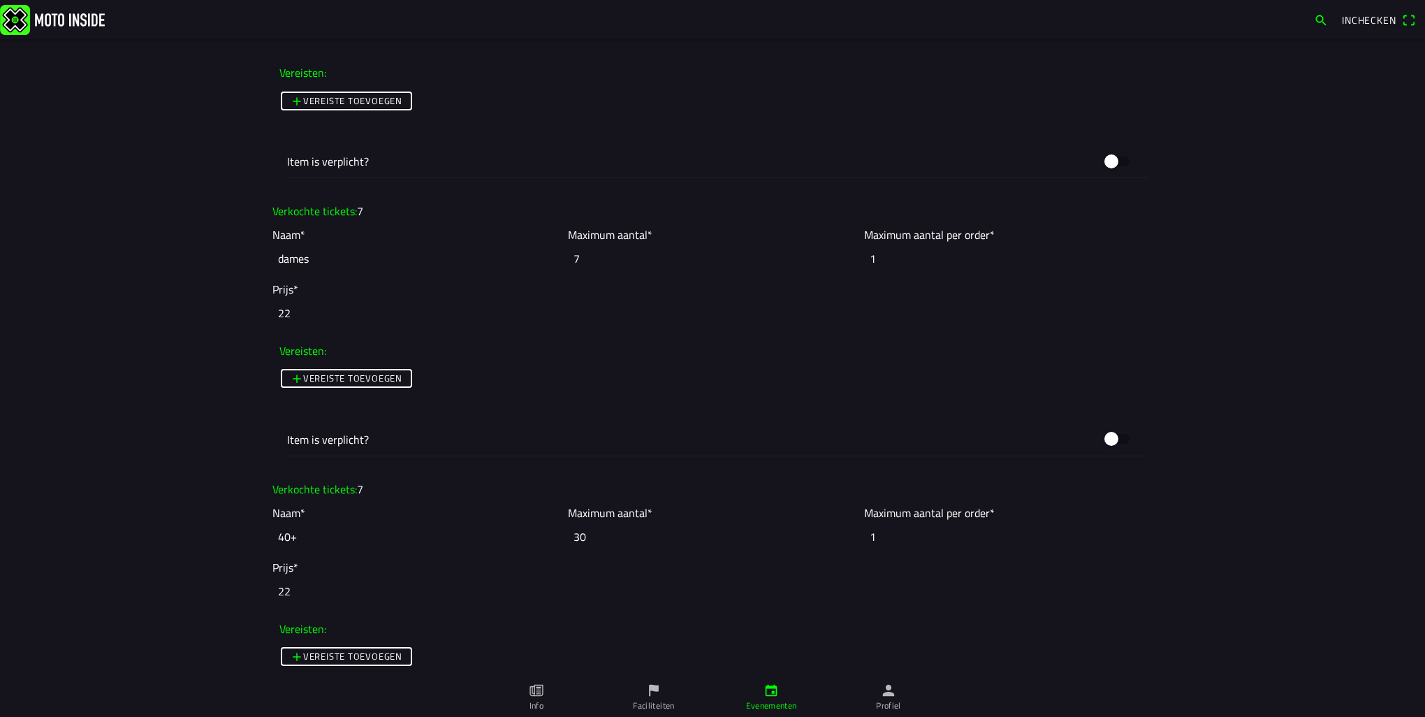
scroll to position [2645, 0]
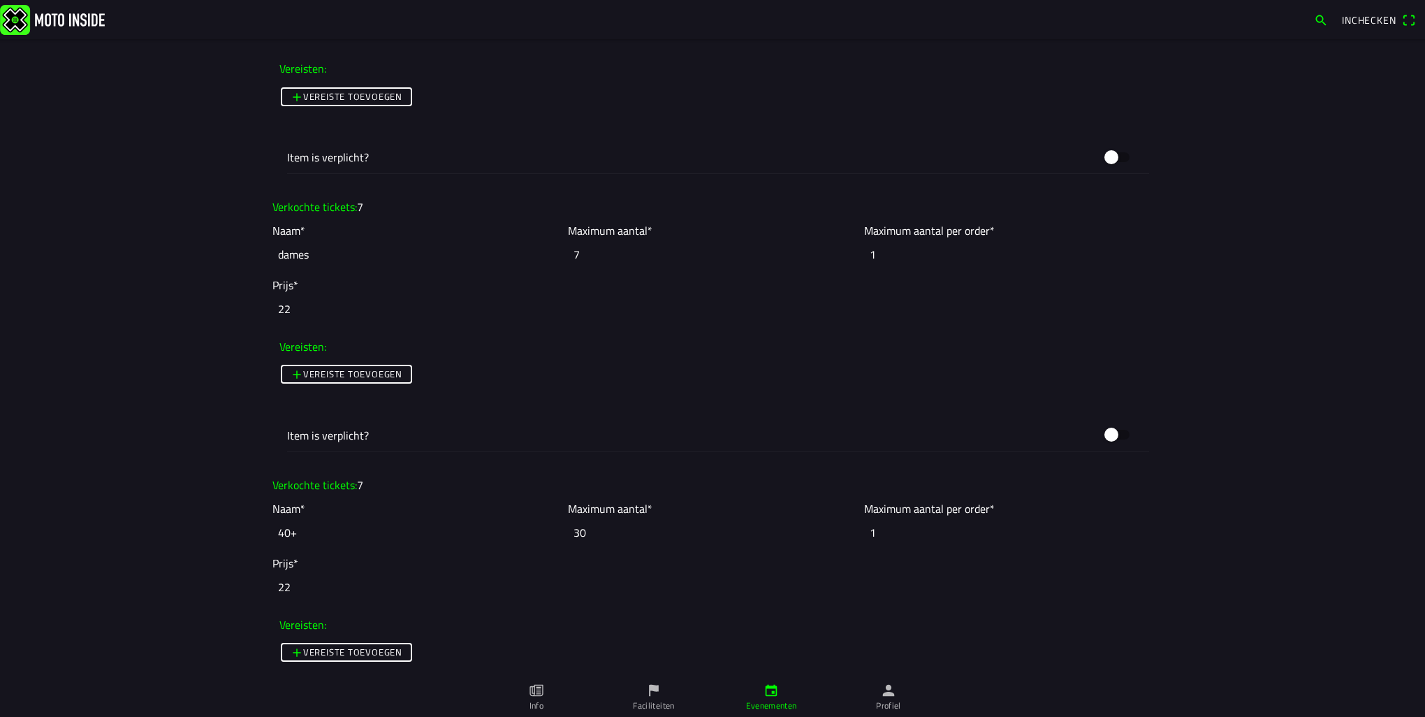
type input "7"
click at [597, 522] on input "30" at bounding box center [712, 532] width 289 height 31
type input "3"
type input "0"
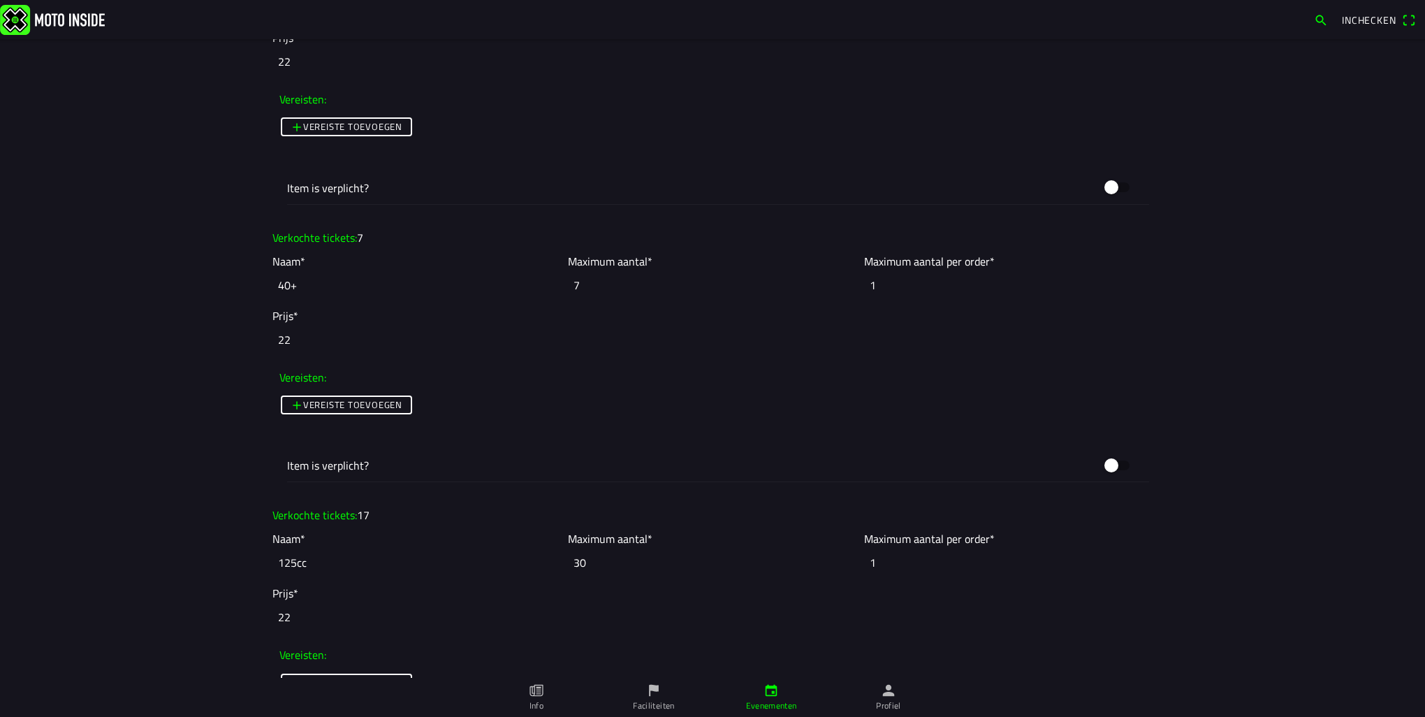
scroll to position [2899, 0]
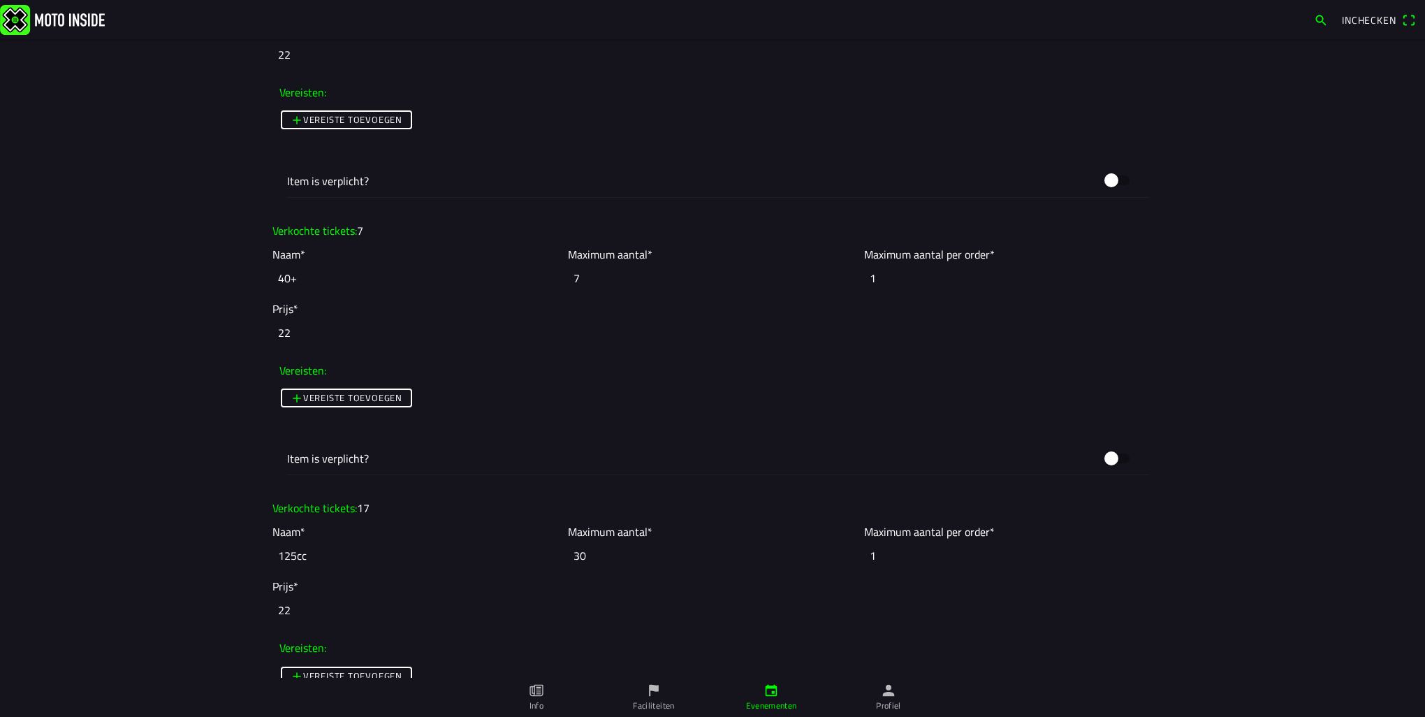
type input "7"
click at [592, 550] on input "30" at bounding box center [712, 555] width 289 height 31
type input "3"
type input "0"
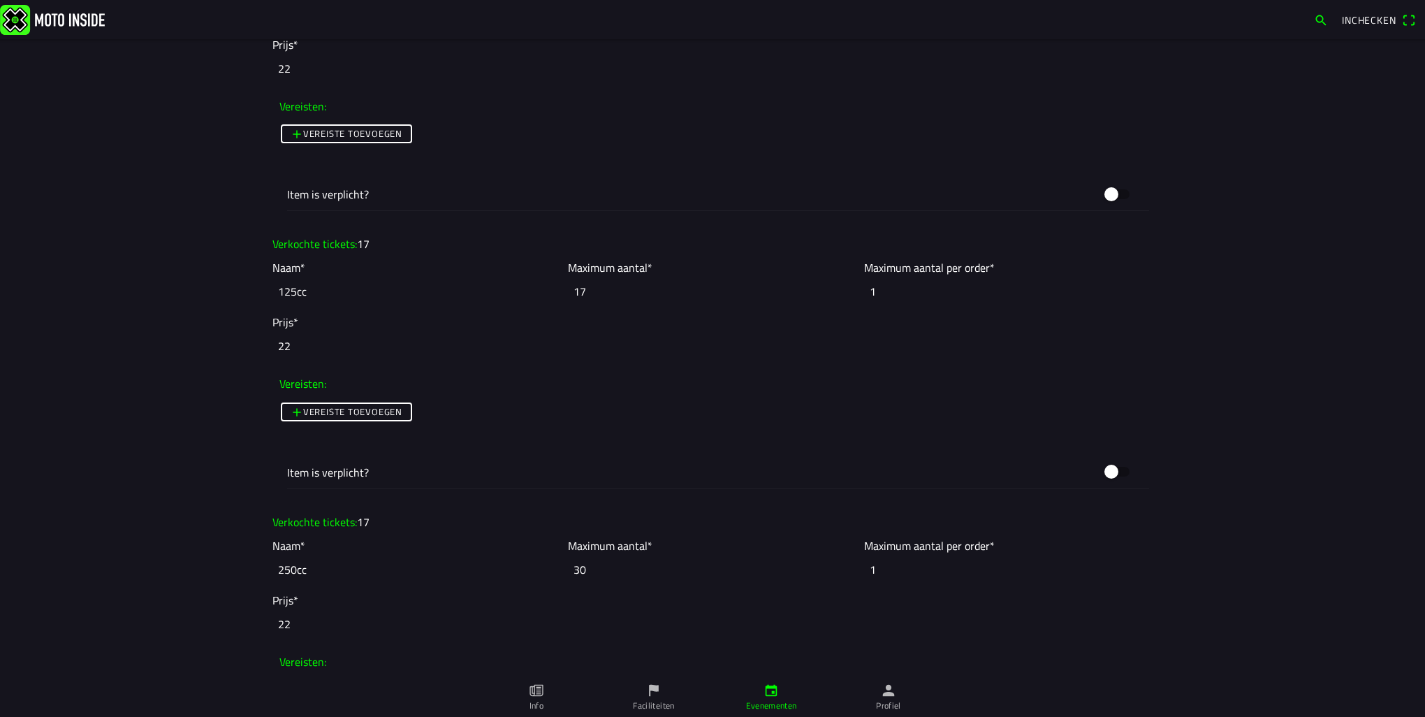
scroll to position [3165, 0]
type input "17"
click at [590, 555] on input "30" at bounding box center [712, 567] width 289 height 31
type input "3"
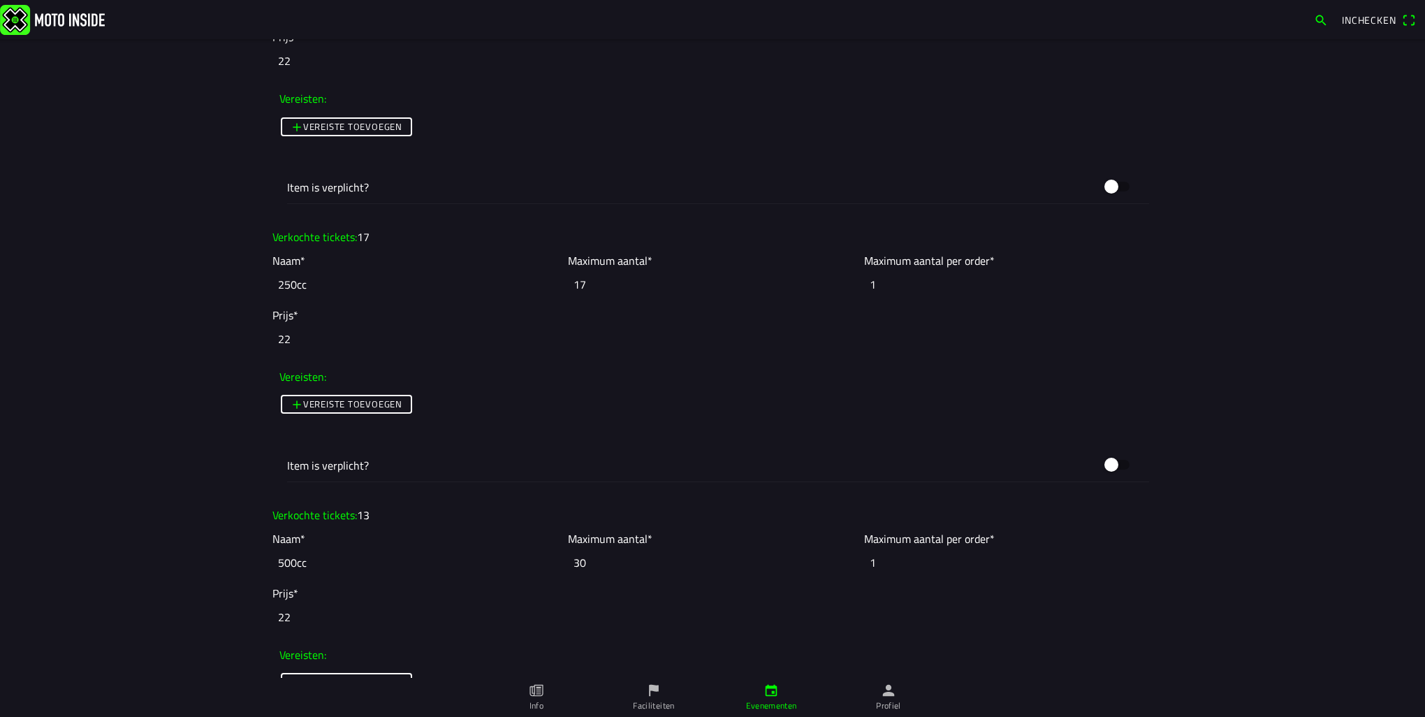
scroll to position [3453, 0]
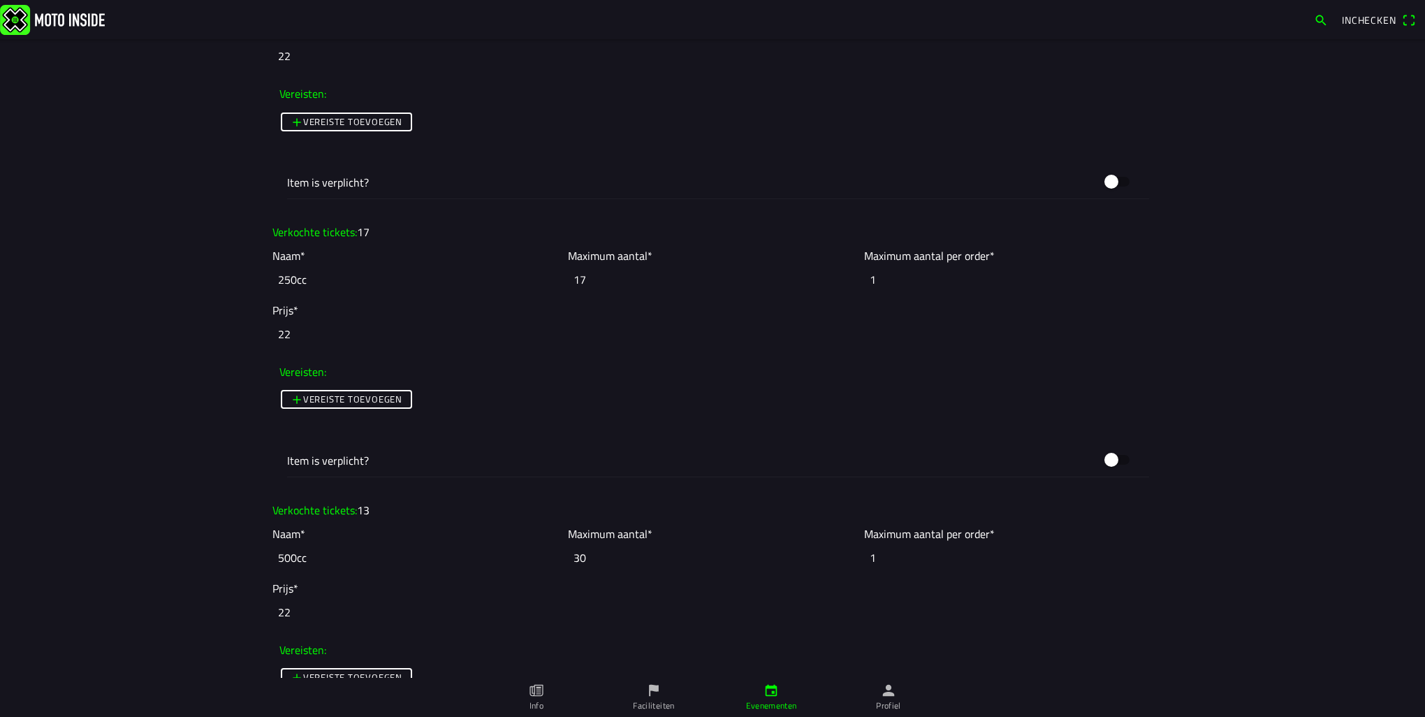
type input "17"
click at [590, 555] on input "30" at bounding box center [712, 557] width 289 height 31
type input "3"
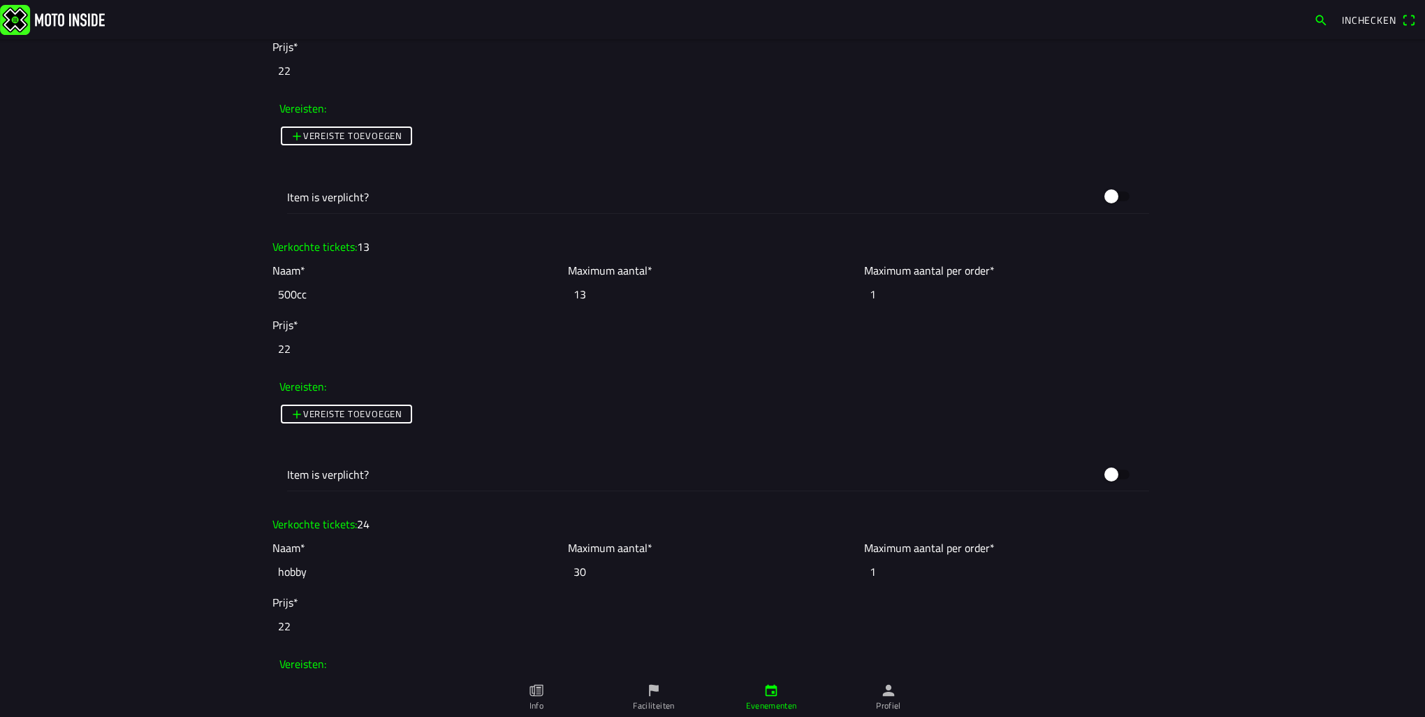
scroll to position [3722, 0]
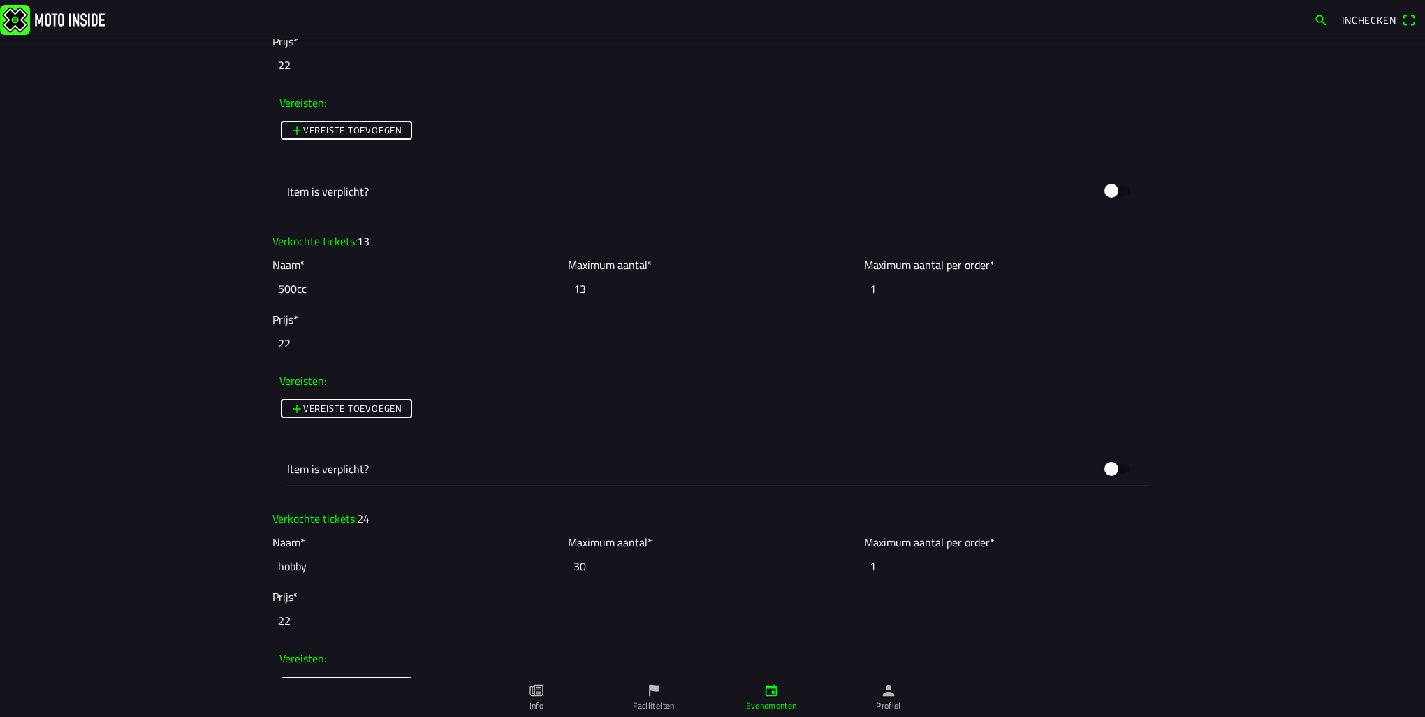
type input "13"
click at [589, 559] on input "30" at bounding box center [712, 565] width 289 height 31
type input "3"
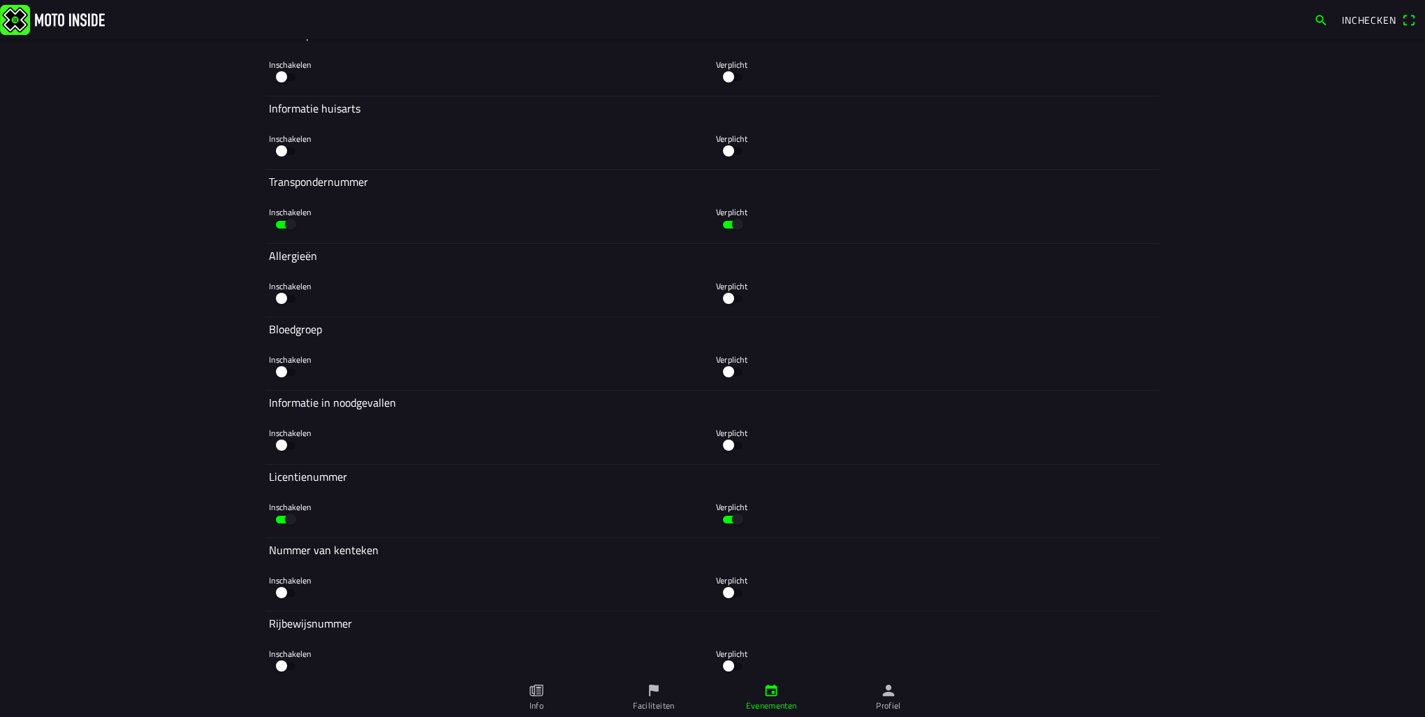
scroll to position [5863, 0]
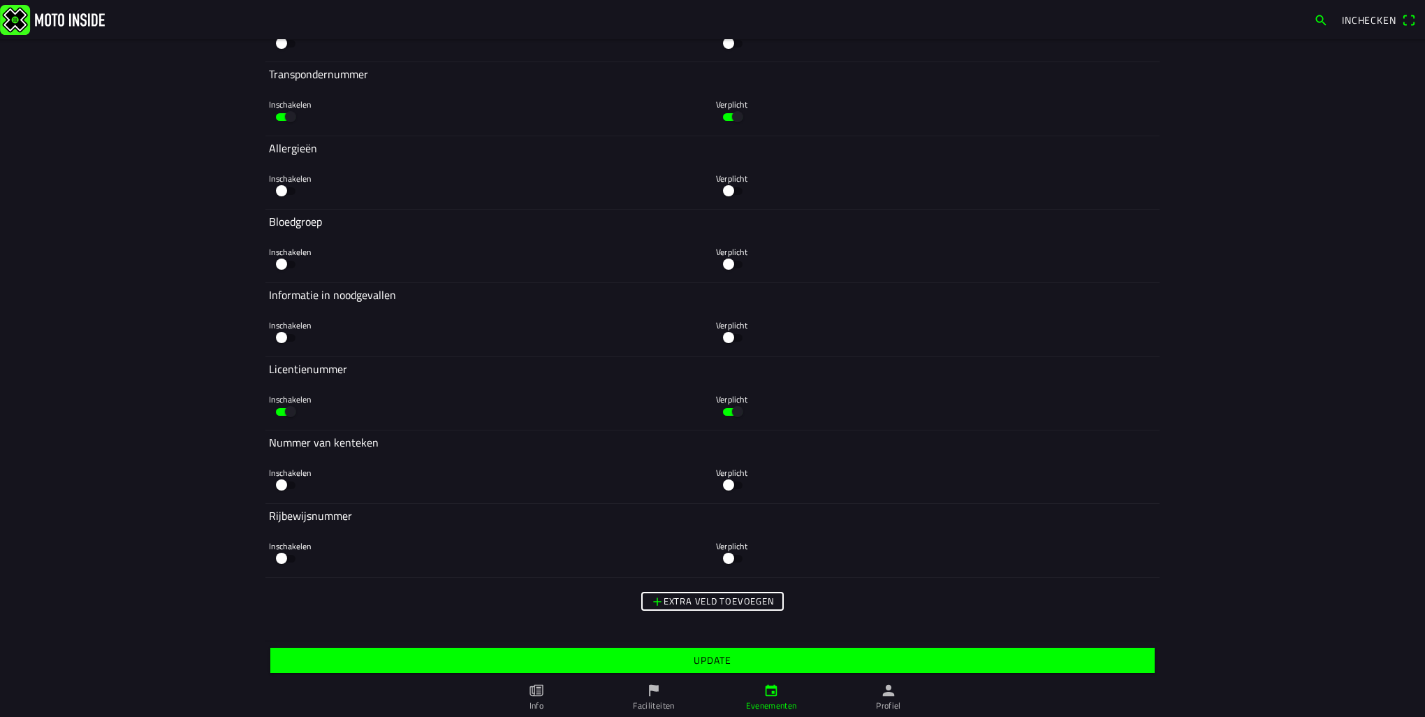
type input "24"
click at [0, 0] on slot "Update" at bounding box center [0, 0] width 0 height 0
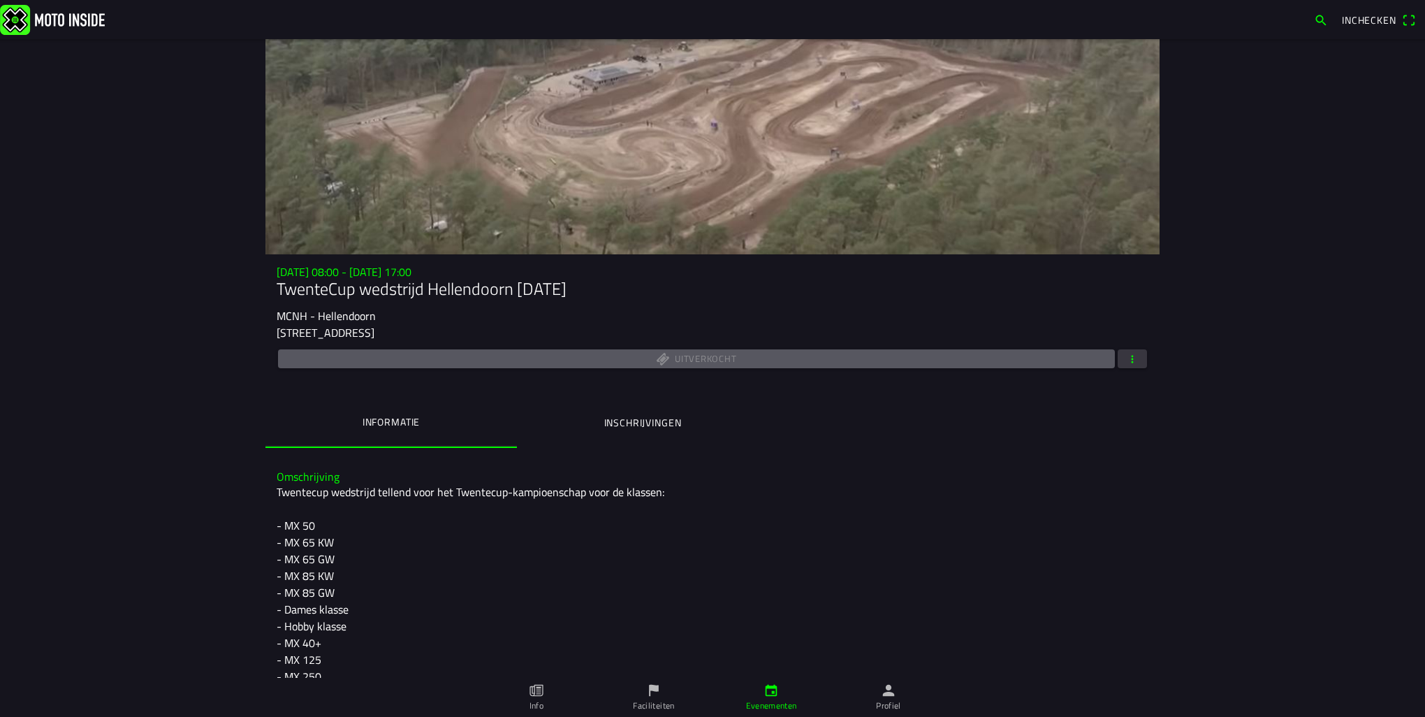
click at [648, 366] on div "Uitverkocht" at bounding box center [713, 358] width 872 height 24
click at [1126, 356] on span "button" at bounding box center [1132, 358] width 13 height 19
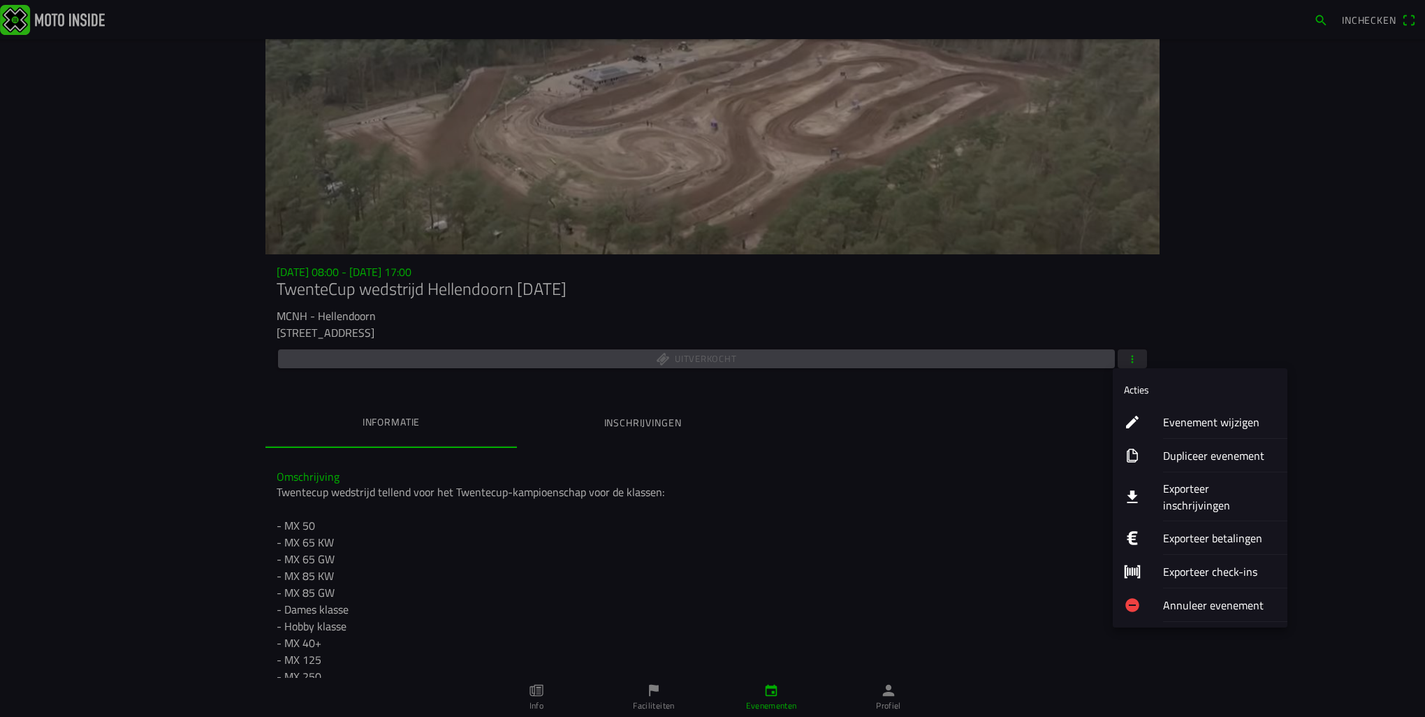
click at [1179, 485] on ion-label "Exporteer inschrijvingen" at bounding box center [1219, 497] width 113 height 34
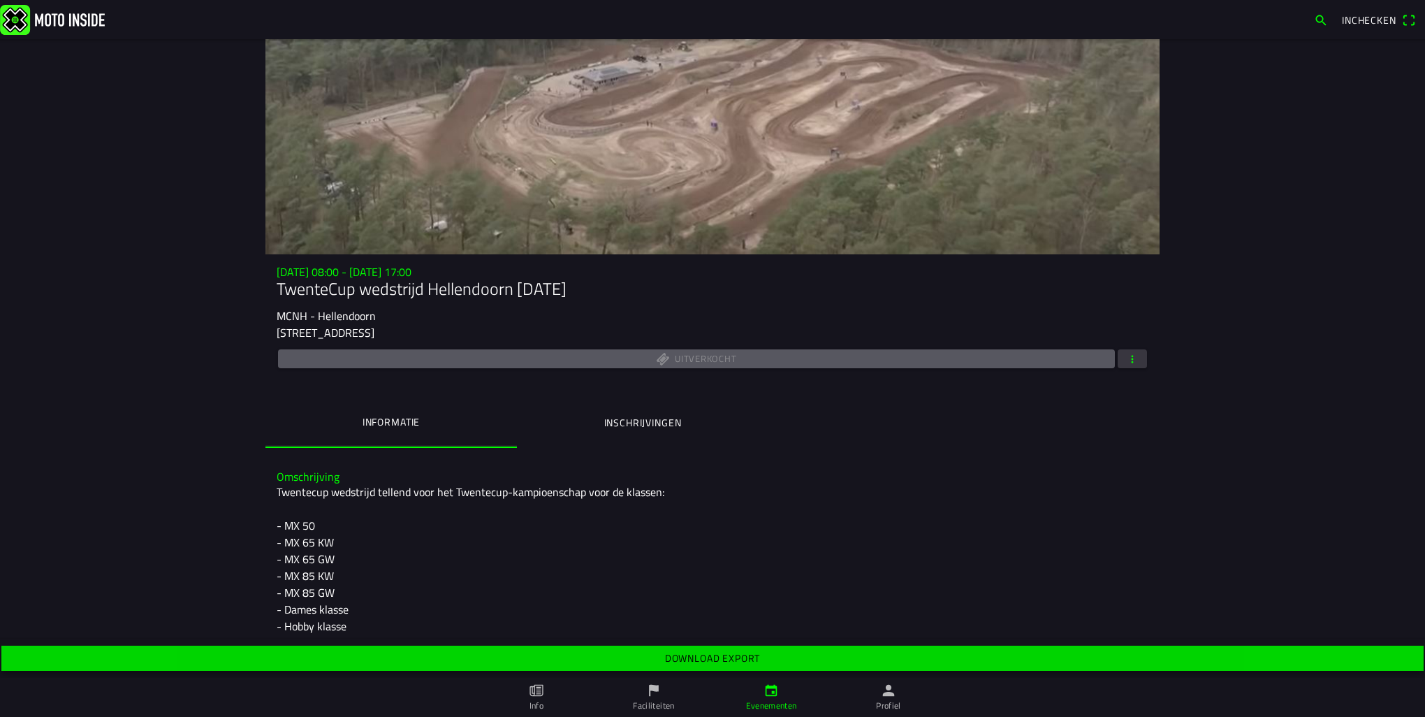
click at [0, 0] on slot "Download export" at bounding box center [0, 0] width 0 height 0
